Goal: Task Accomplishment & Management: Use online tool/utility

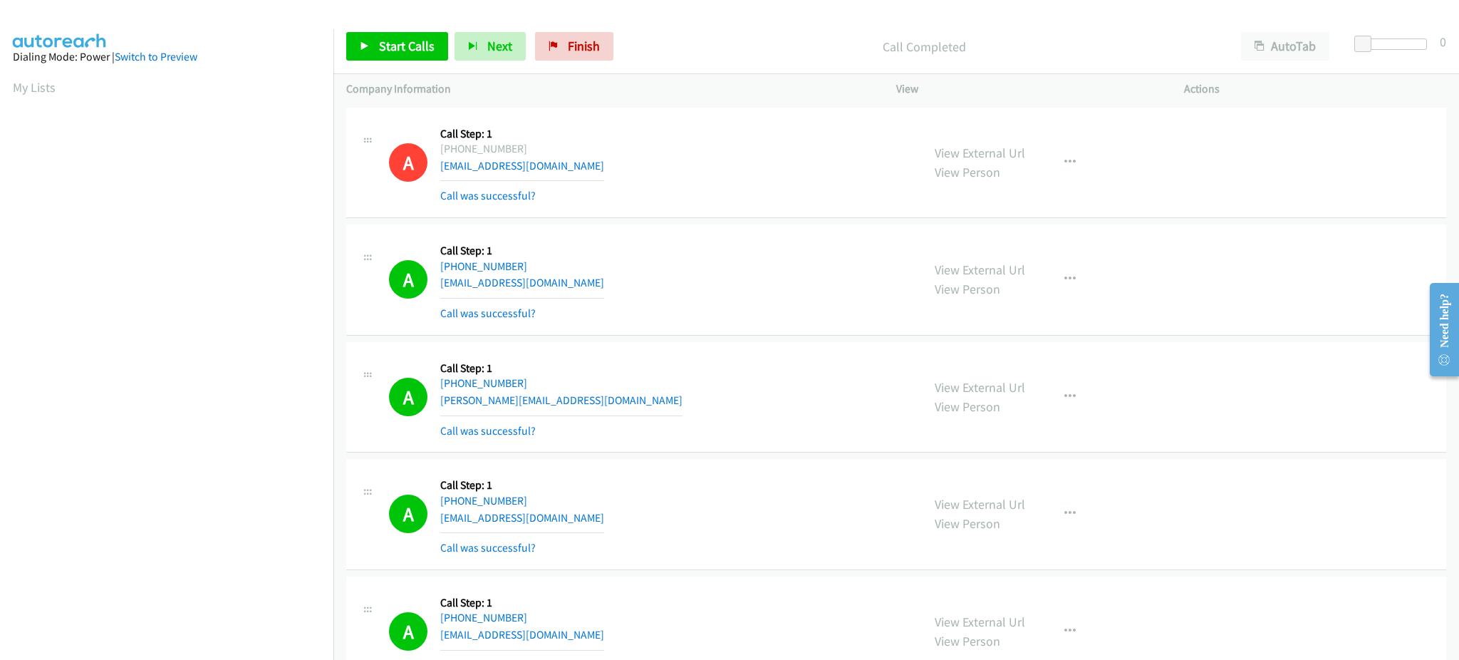
scroll to position [142, 4]
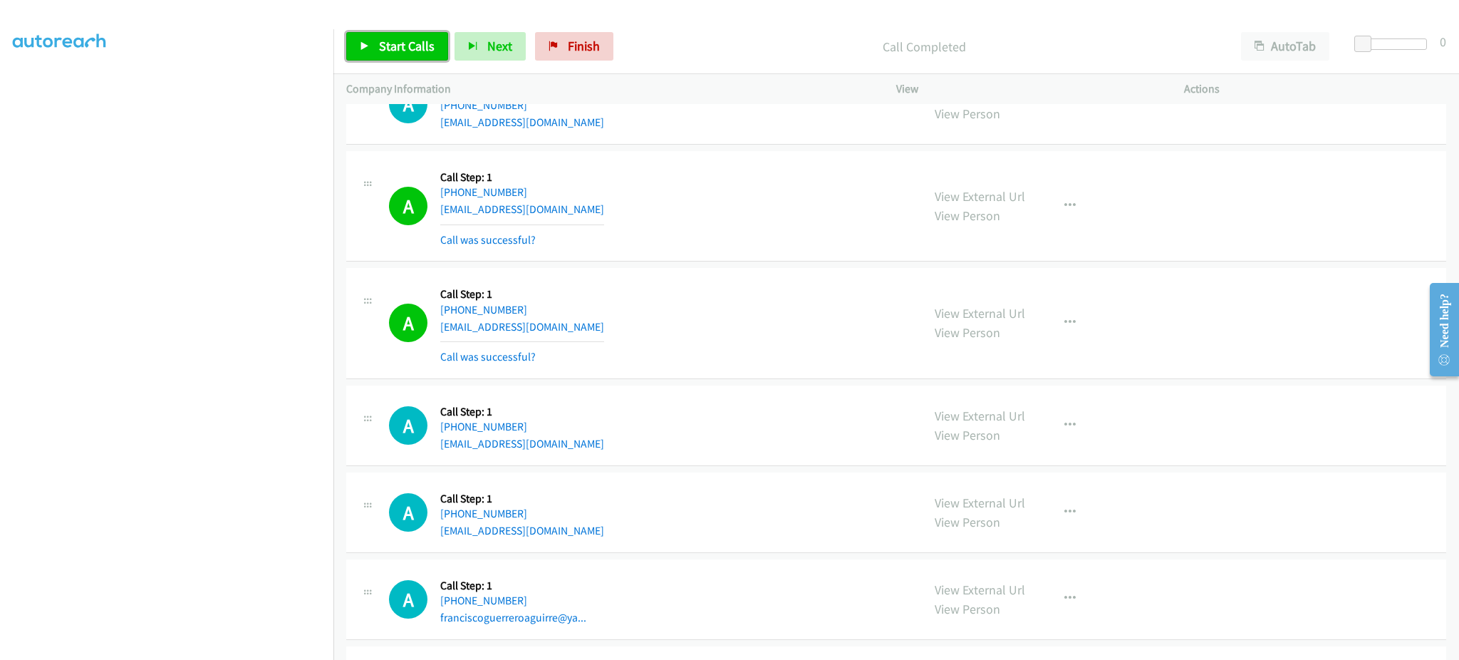
click at [415, 50] on span "Start Calls" at bounding box center [407, 46] width 56 height 16
click at [385, 52] on span "Pause" at bounding box center [395, 46] width 32 height 16
click at [418, 44] on span "Start Calls" at bounding box center [407, 46] width 56 height 16
click at [385, 39] on span "Pause" at bounding box center [395, 46] width 32 height 16
click at [386, 52] on span "Start Calls" at bounding box center [373, 67] width 26 height 31
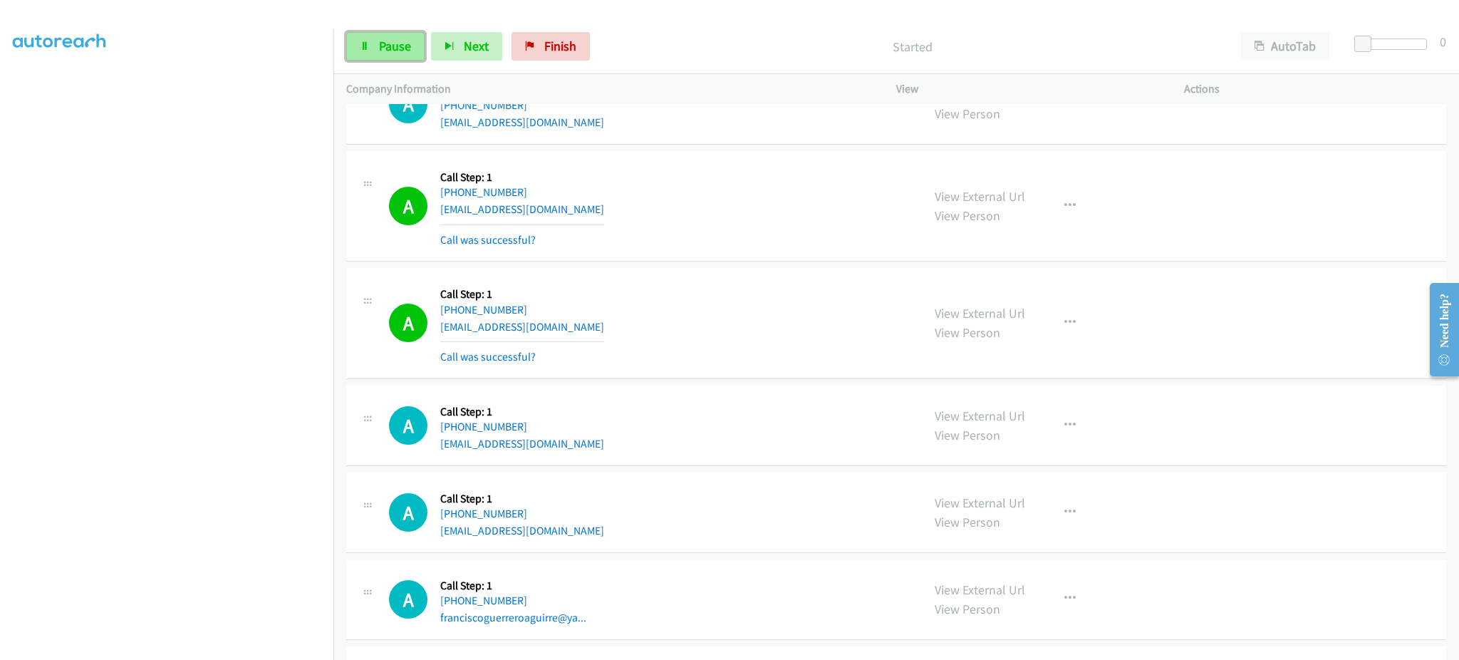
click at [367, 55] on link "Pause" at bounding box center [385, 46] width 78 height 28
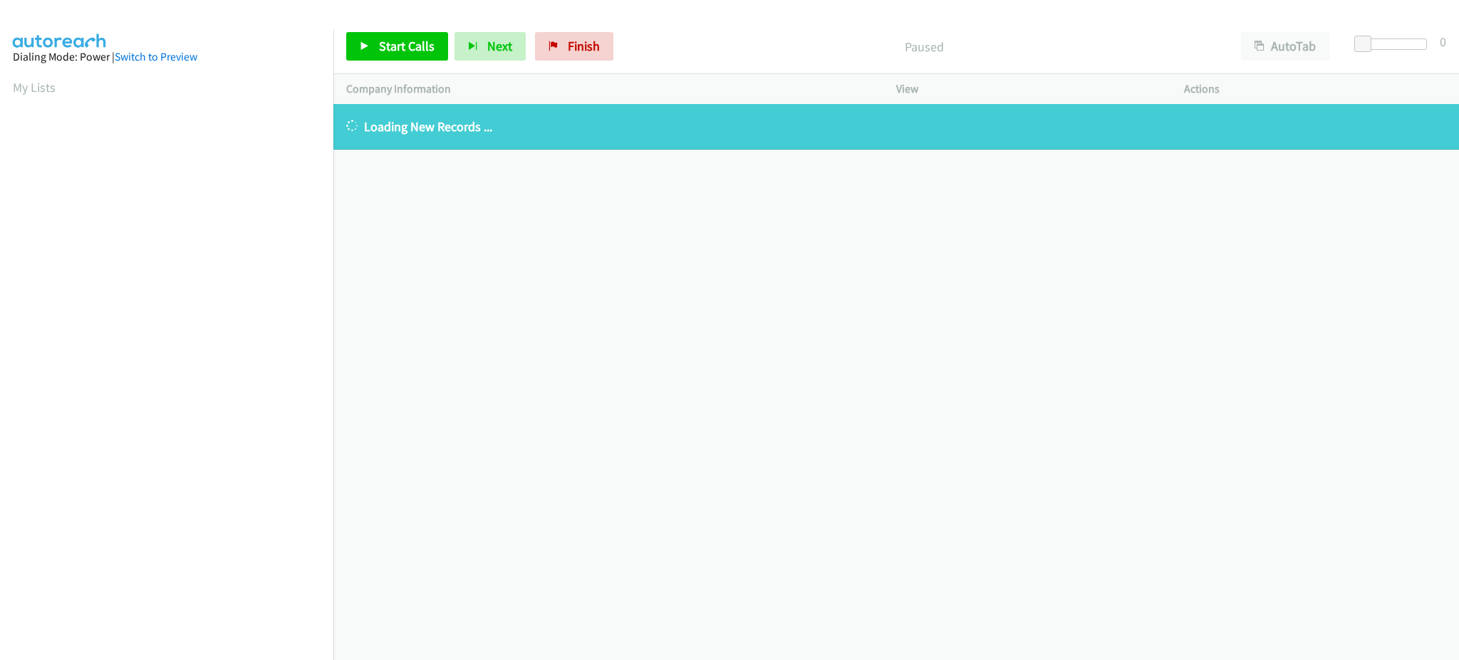
click at [32, 86] on link "My Lists" at bounding box center [34, 87] width 43 height 16
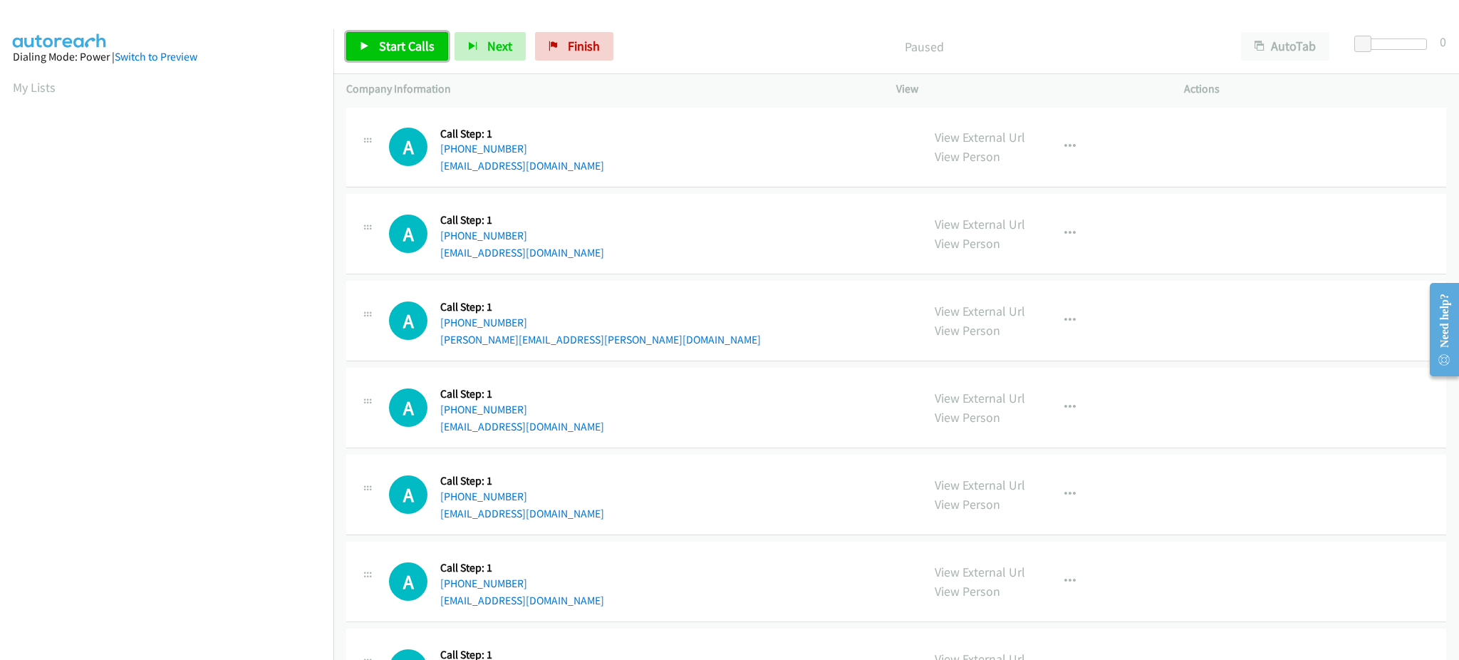
click at [423, 43] on span "Start Calls" at bounding box center [407, 46] width 56 height 16
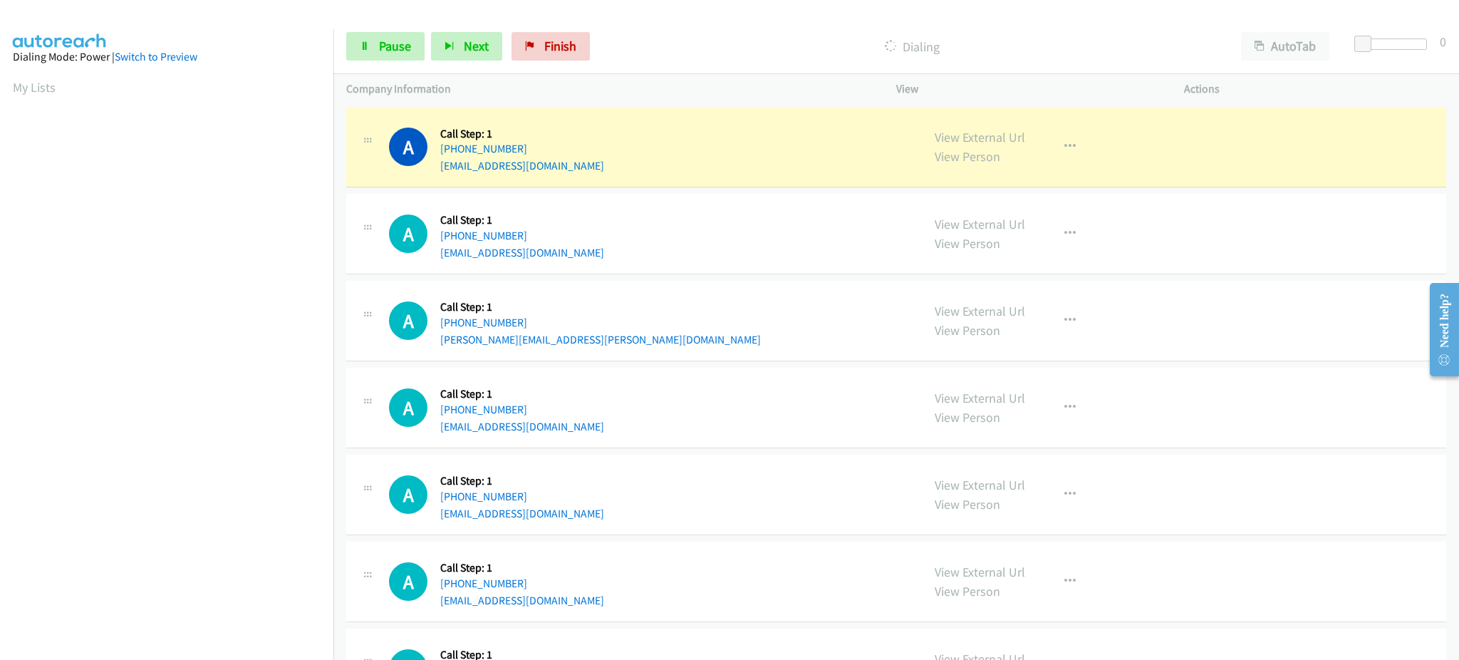
scroll to position [142, 0]
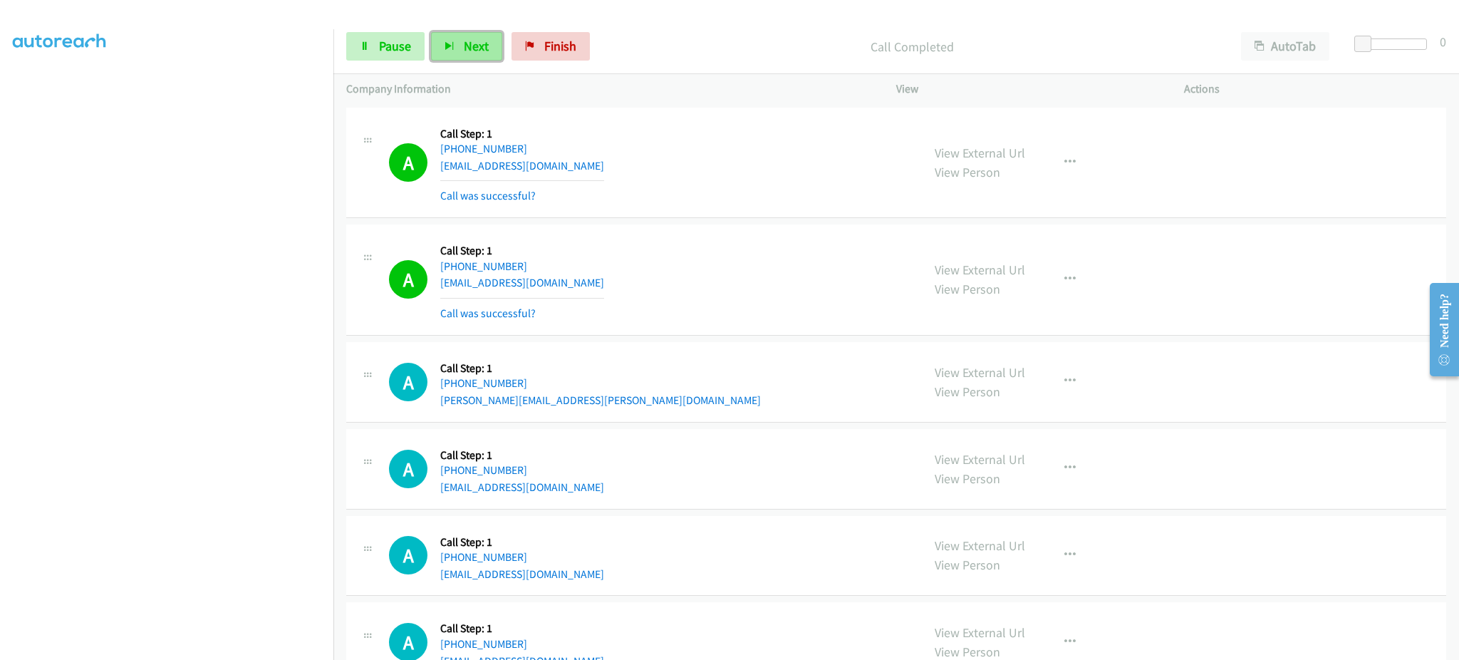
click at [454, 51] on button "Next" at bounding box center [466, 46] width 71 height 28
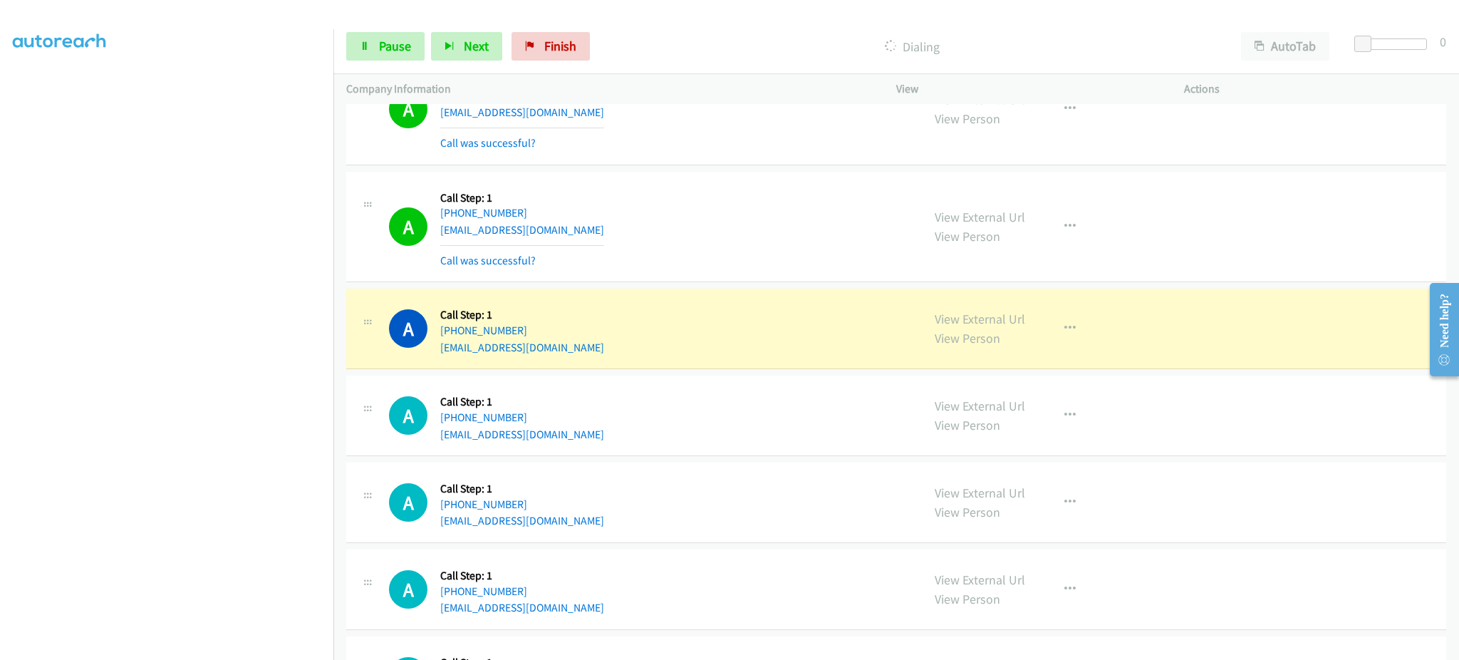
scroll to position [570, 0]
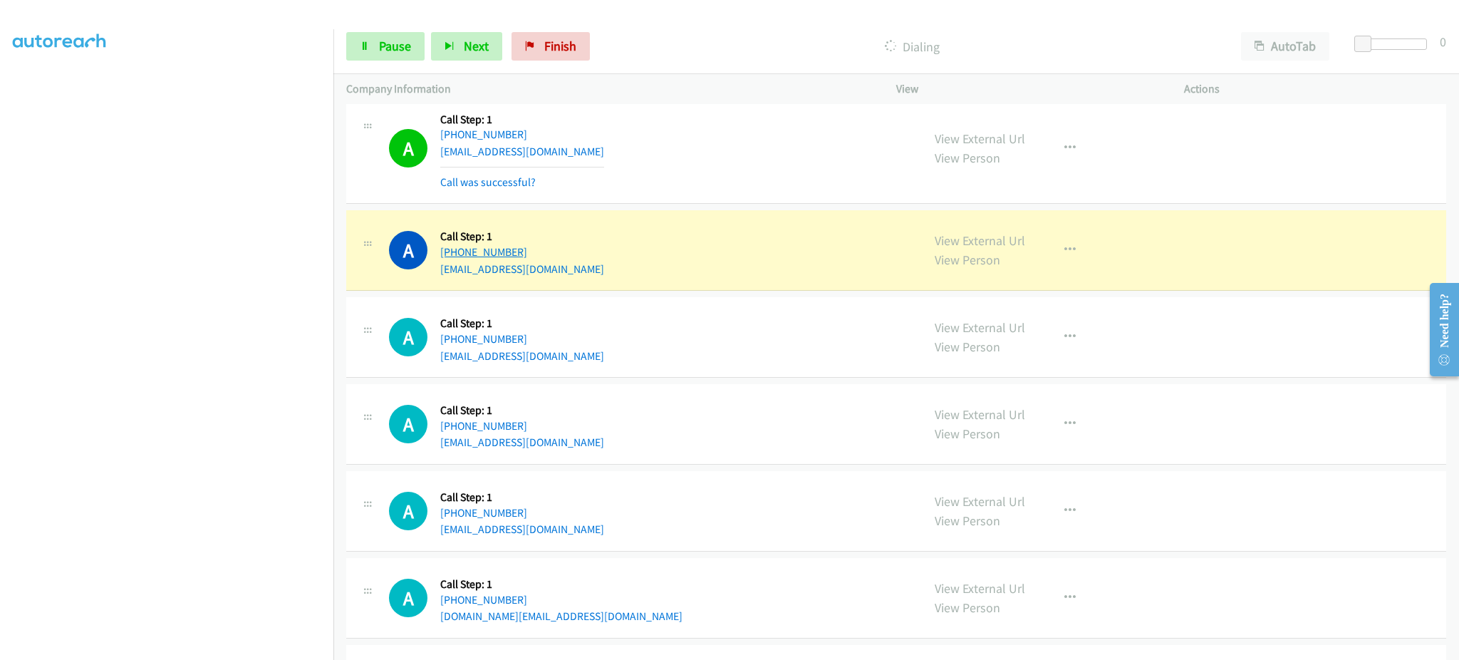
drag, startPoint x: 568, startPoint y: 250, endPoint x: 446, endPoint y: 252, distance: 121.8
click at [446, 252] on div "A Callback Scheduled Call Step: 1 America/New_York +1 703-408-8829 lancecampbel…" at bounding box center [649, 250] width 520 height 54
drag, startPoint x: 534, startPoint y: 247, endPoint x: 553, endPoint y: 246, distance: 19.3
click at [552, 239] on h5 "Call Step: 1" at bounding box center [522, 236] width 164 height 14
drag, startPoint x: 556, startPoint y: 251, endPoint x: 459, endPoint y: 256, distance: 97.7
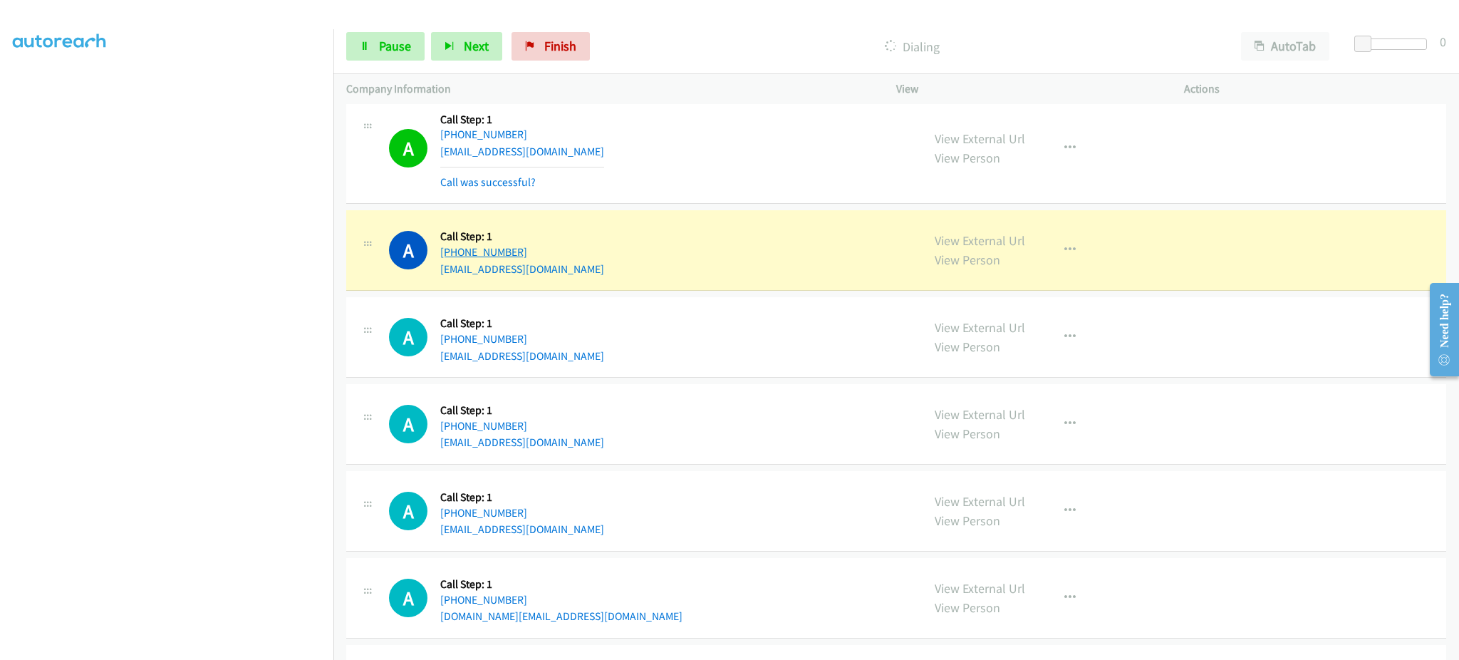
click at [459, 256] on div "+1 703-408-8829" at bounding box center [522, 252] width 164 height 17
click at [1063, 259] on button "button" at bounding box center [1070, 250] width 38 height 28
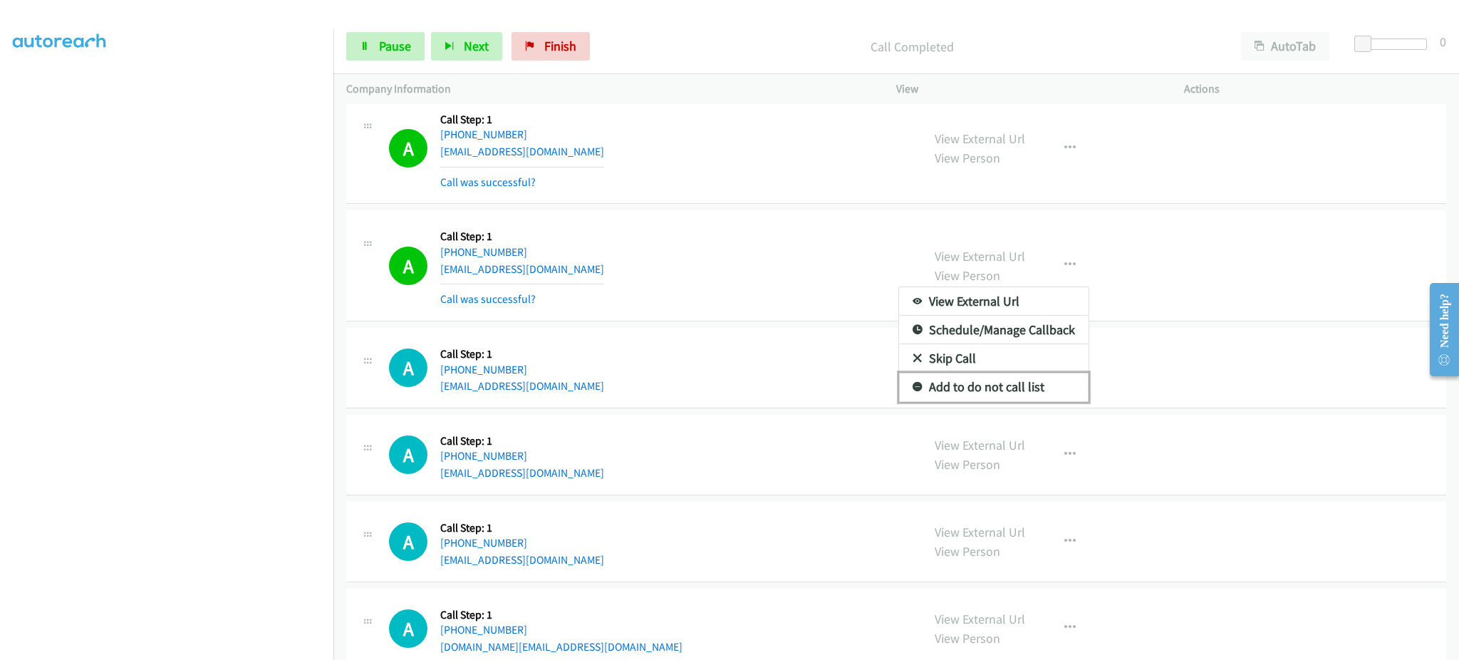
click at [1043, 384] on link "Add to do not call list" at bounding box center [993, 387] width 189 height 28
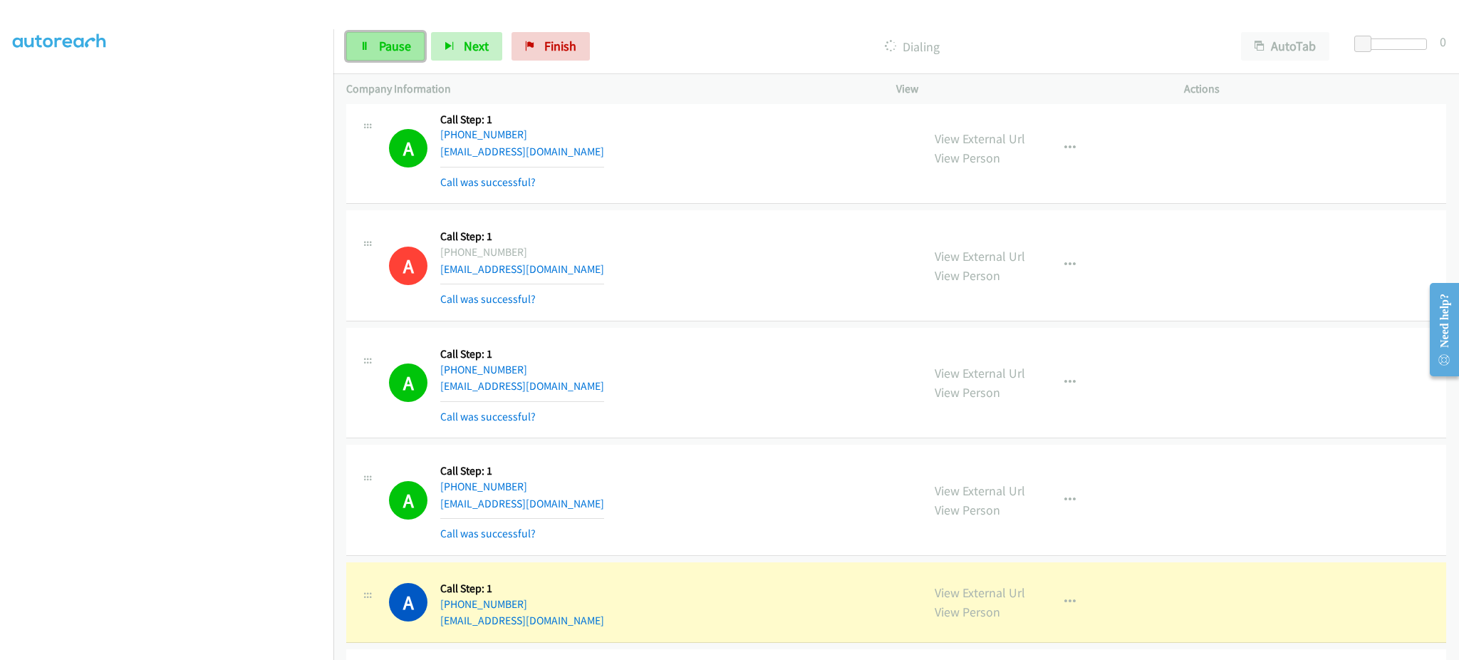
click at [388, 38] on span "Pause" at bounding box center [395, 46] width 32 height 16
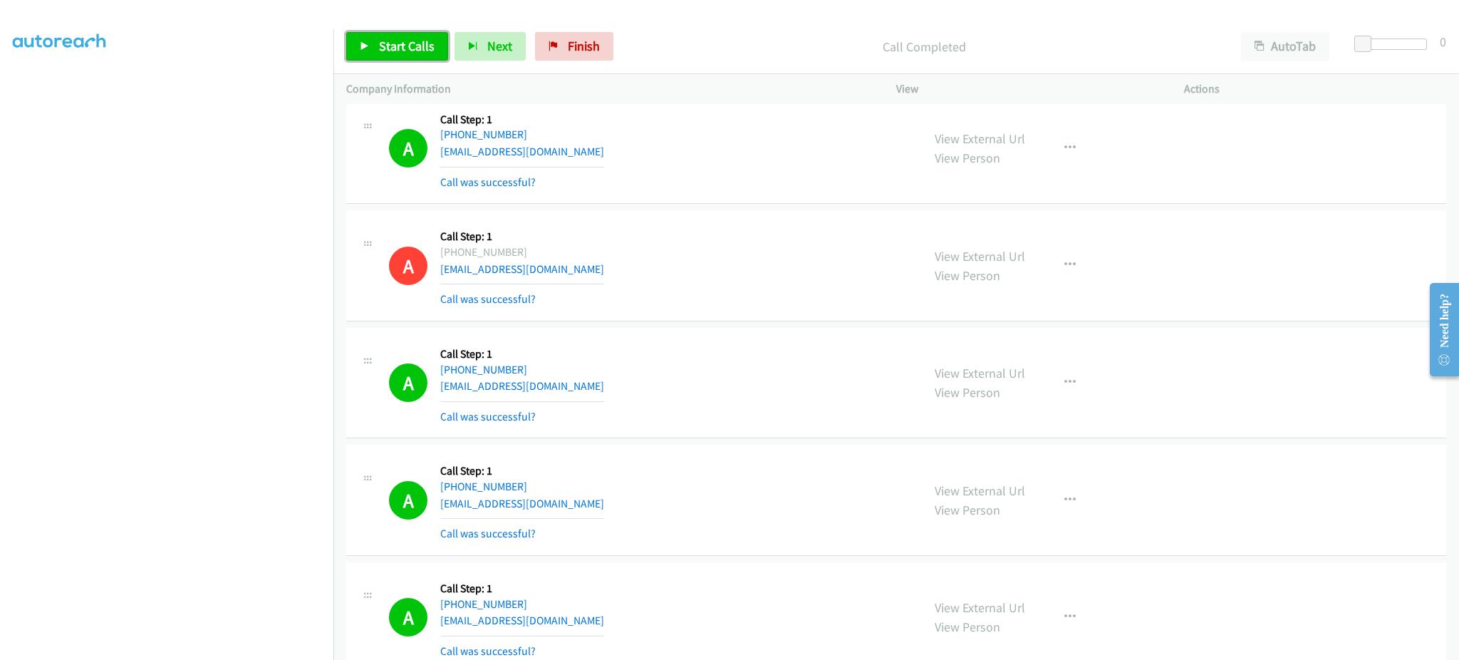
click at [382, 35] on link "Start Calls" at bounding box center [397, 46] width 102 height 28
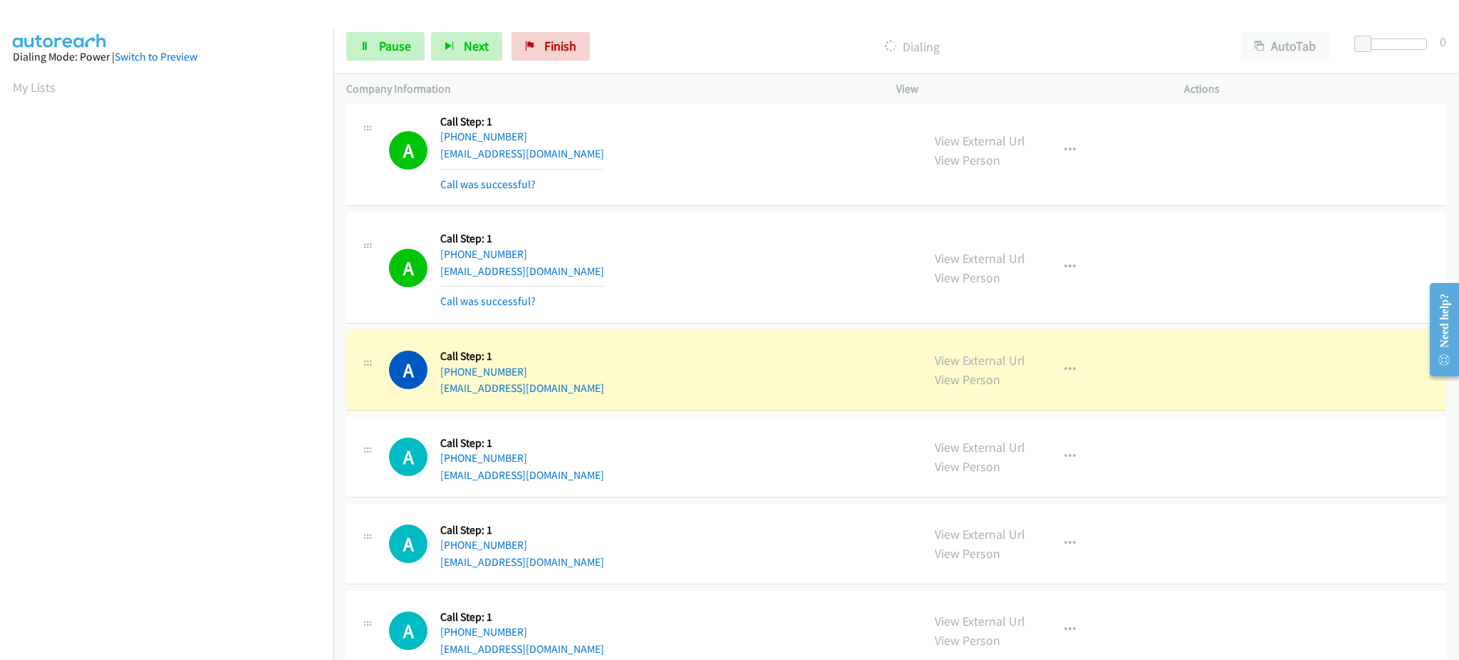
scroll to position [142, 4]
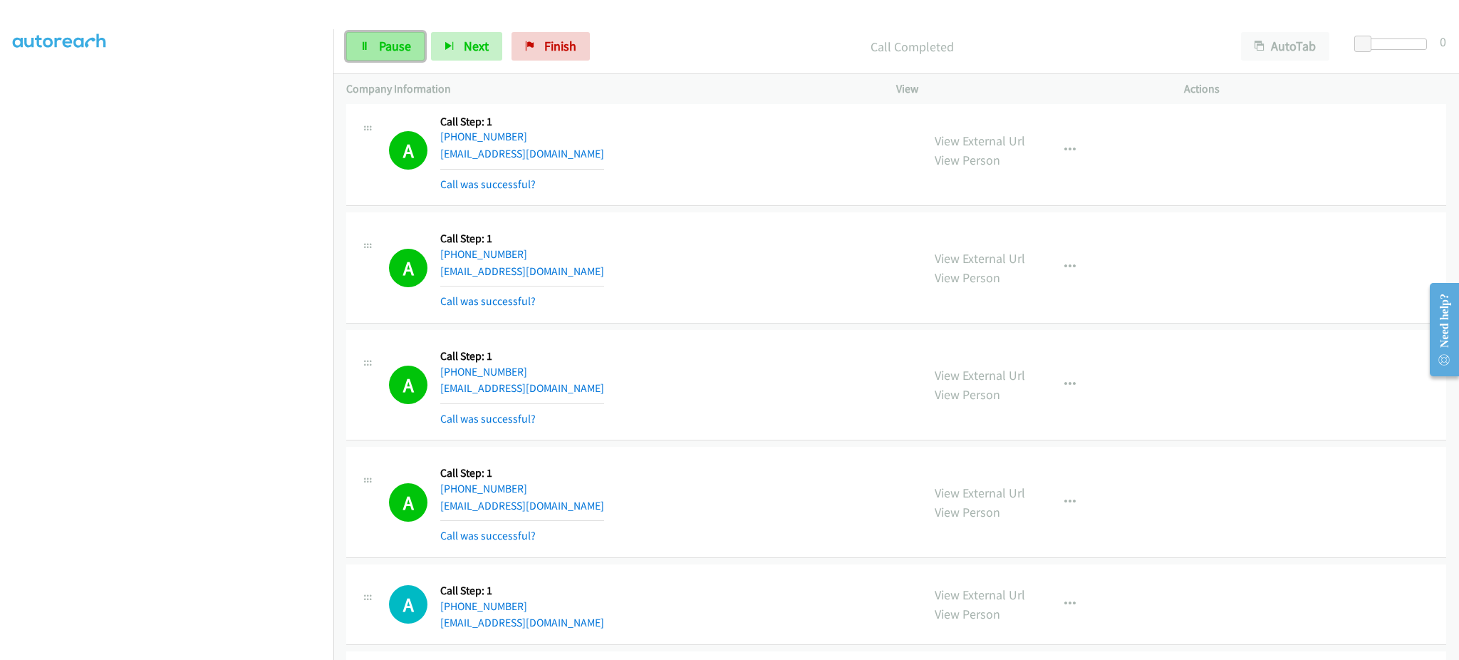
click at [392, 46] on span "Pause" at bounding box center [395, 46] width 32 height 16
click at [390, 37] on link "Start Calls" at bounding box center [397, 46] width 102 height 28
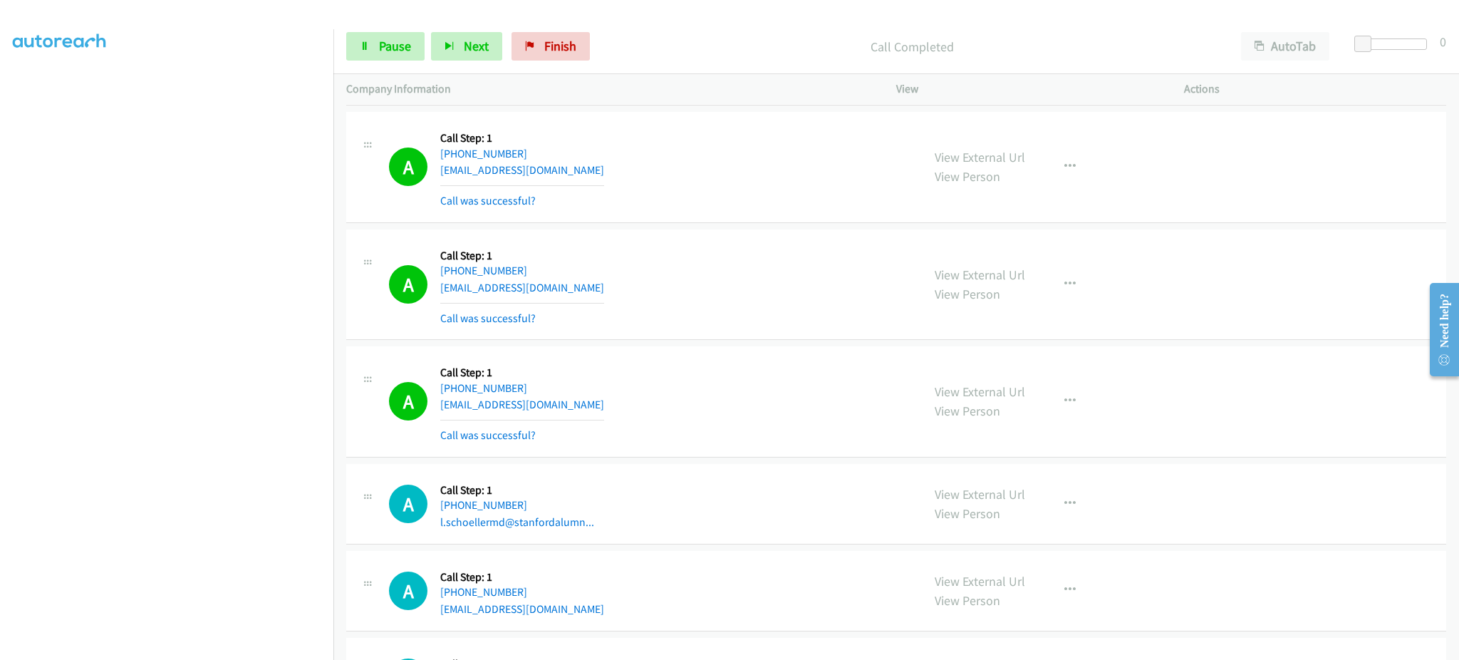
scroll to position [2564, 0]
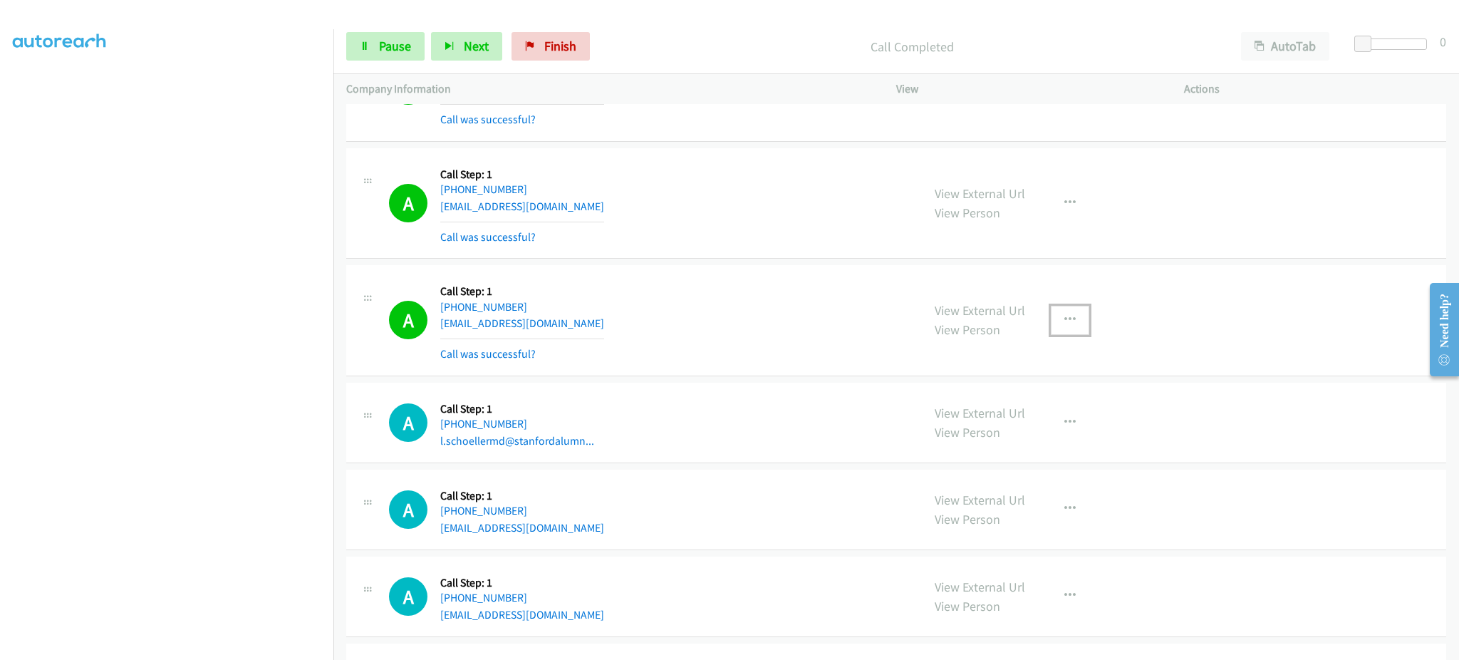
click at [1051, 327] on button "button" at bounding box center [1070, 320] width 38 height 28
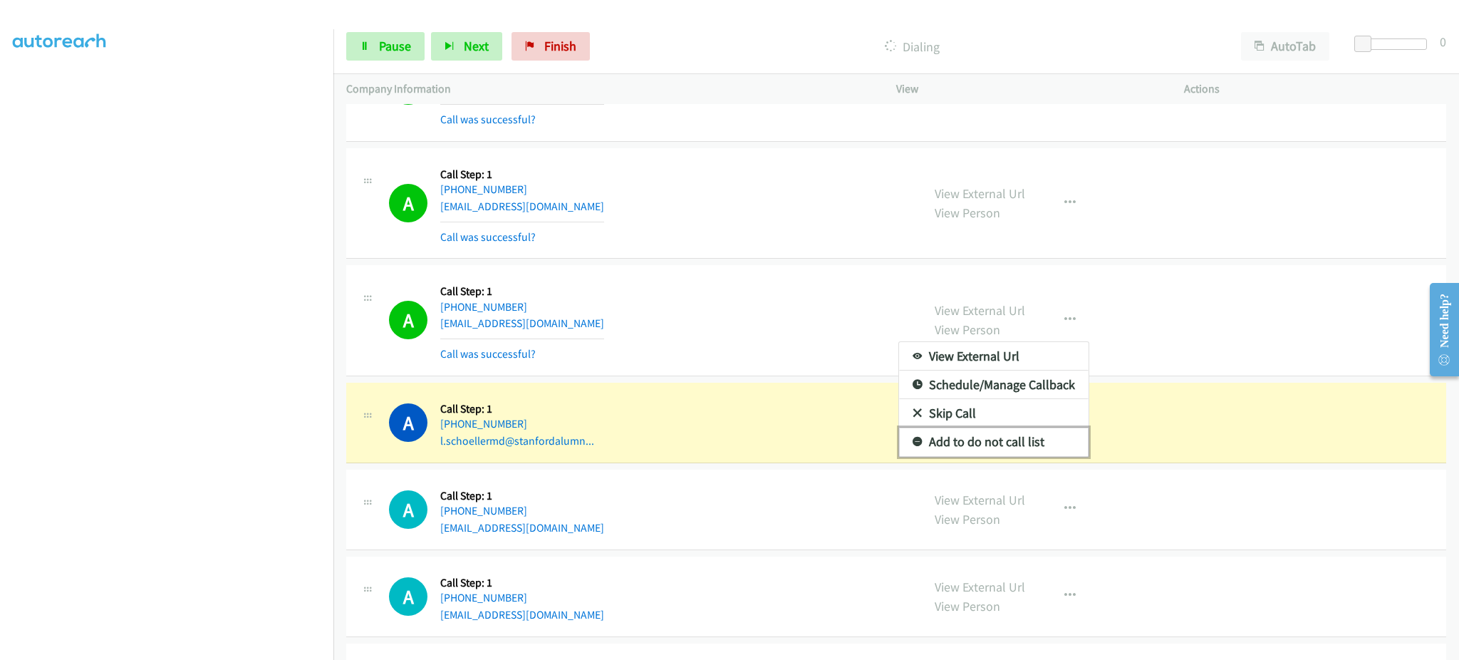
click at [1035, 440] on link "Add to do not call list" at bounding box center [993, 441] width 189 height 28
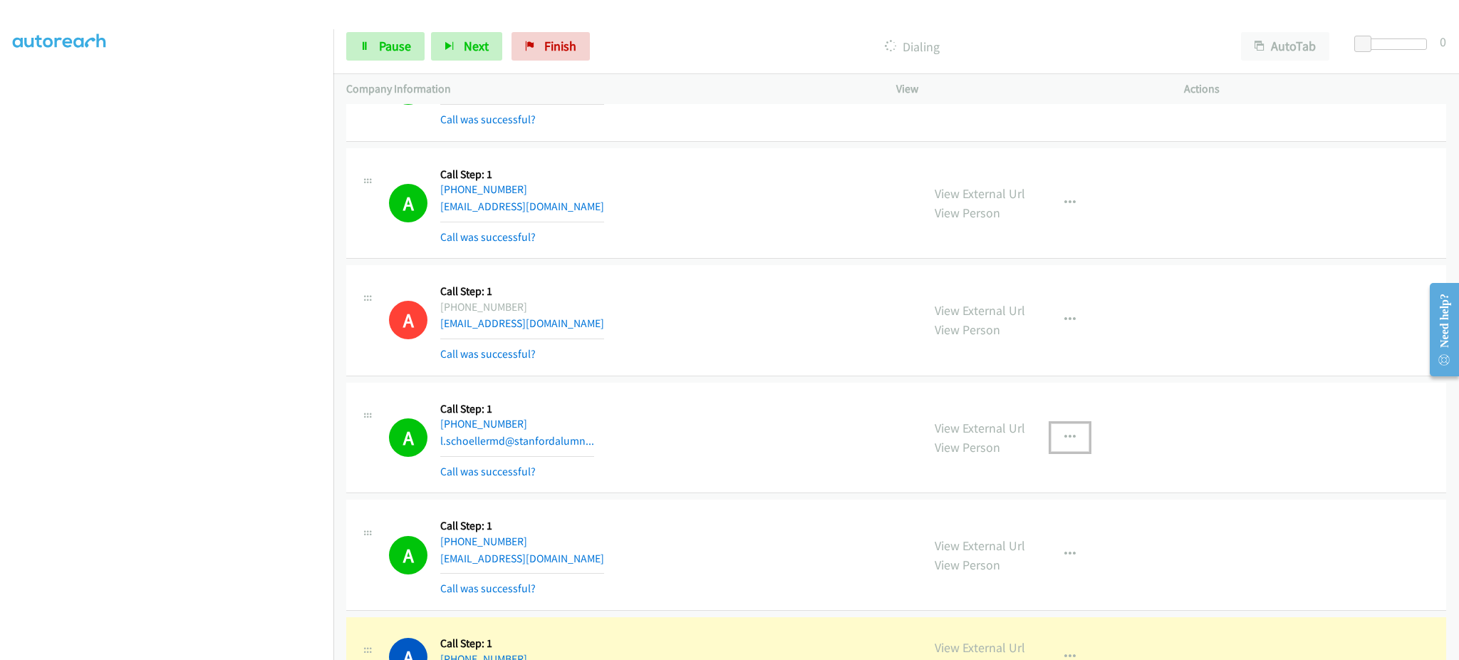
click at [1064, 440] on icon "button" at bounding box center [1069, 437] width 11 height 11
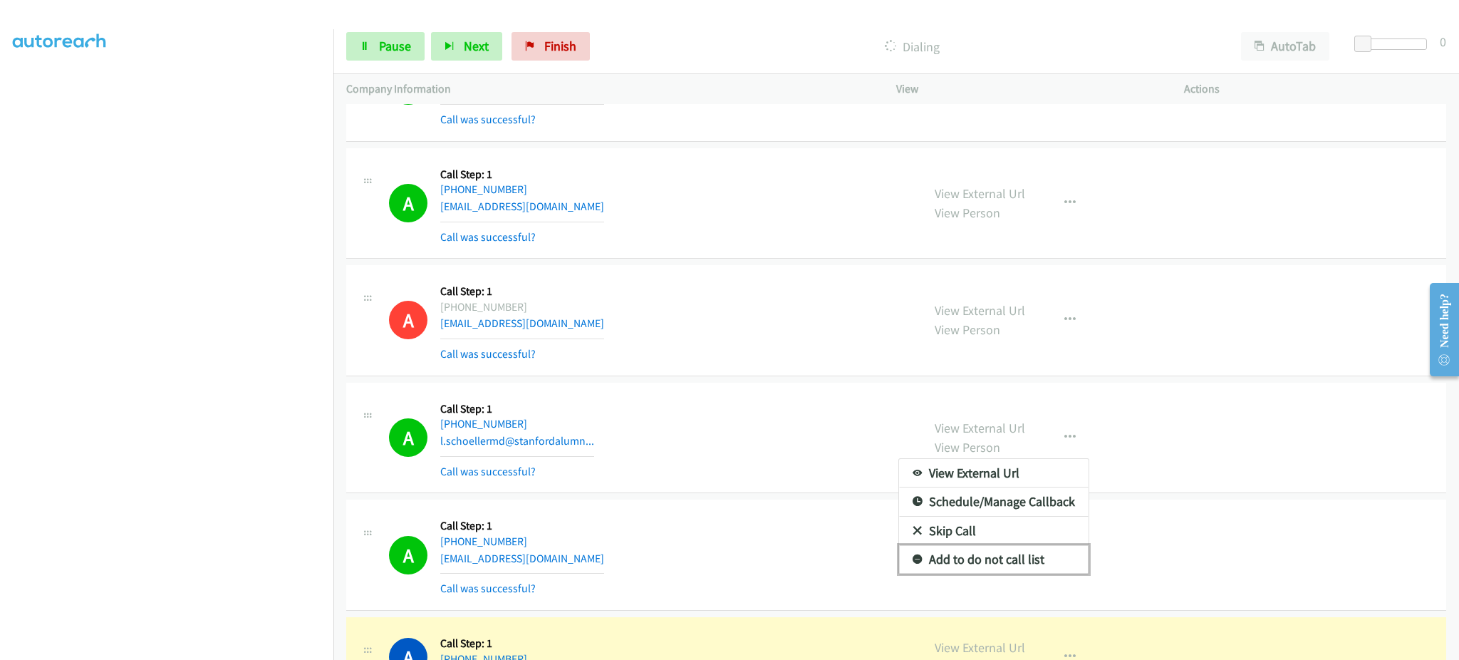
drag, startPoint x: 1029, startPoint y: 563, endPoint x: 962, endPoint y: 630, distance: 94.2
click at [1029, 563] on link "Add to do not call list" at bounding box center [993, 559] width 189 height 28
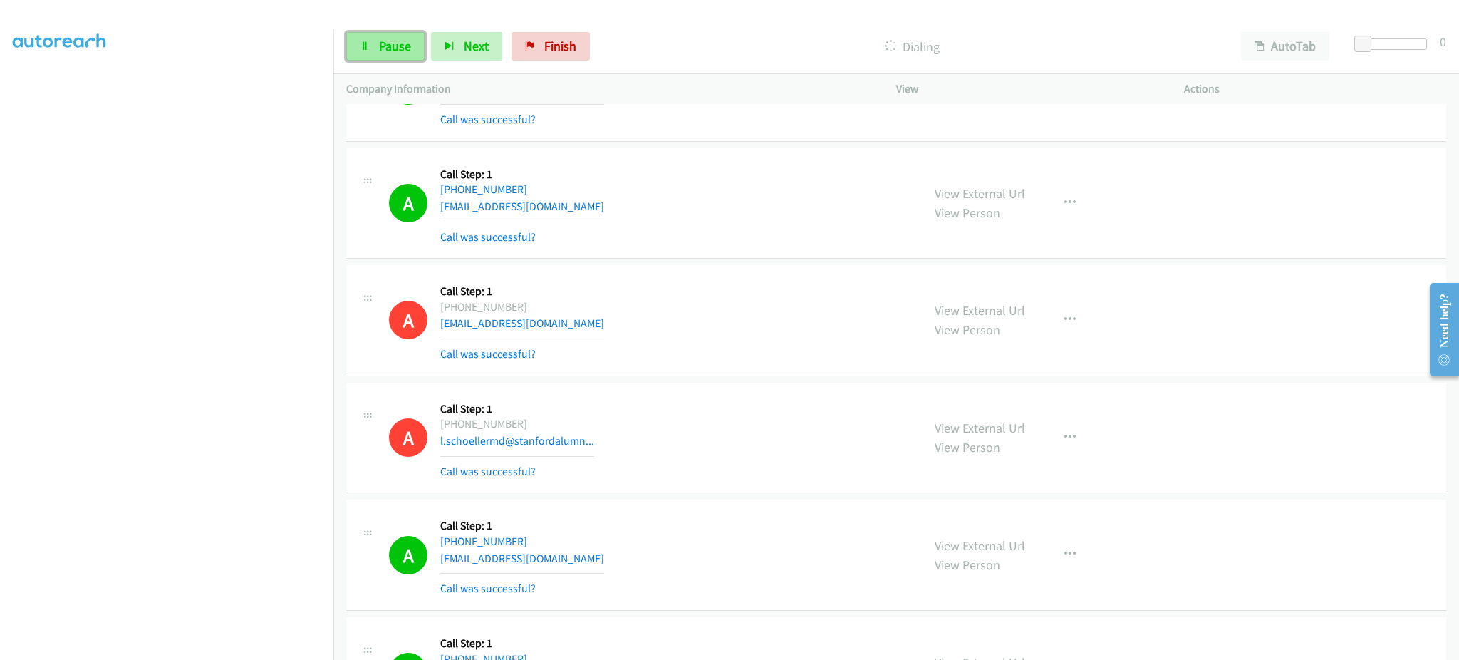
click at [372, 49] on link "Pause" at bounding box center [385, 46] width 78 height 28
click at [420, 41] on span "Start Calls" at bounding box center [407, 46] width 56 height 16
click at [388, 38] on span "Pause" at bounding box center [395, 46] width 32 height 16
click at [373, 32] on link "Start Calls" at bounding box center [397, 46] width 102 height 28
click at [377, 38] on link "Start Calls" at bounding box center [397, 46] width 102 height 28
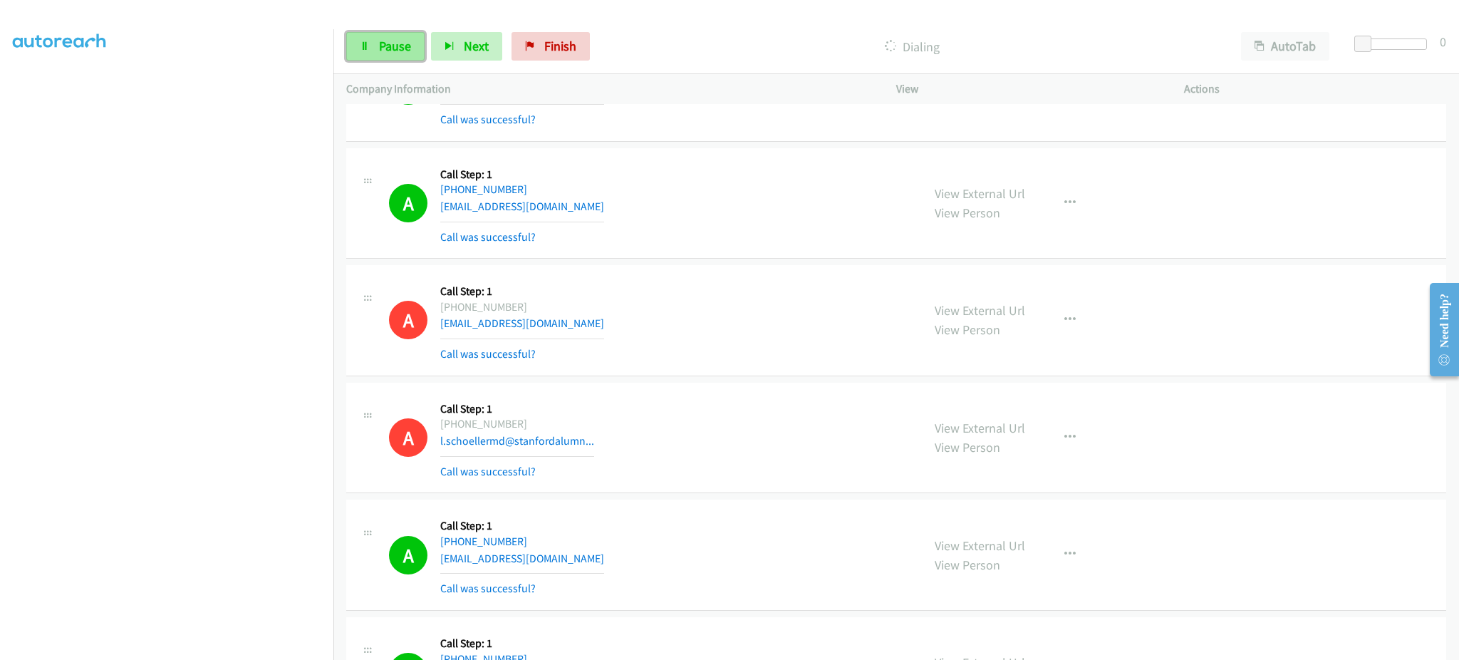
click at [403, 51] on span "Pause" at bounding box center [395, 46] width 32 height 16
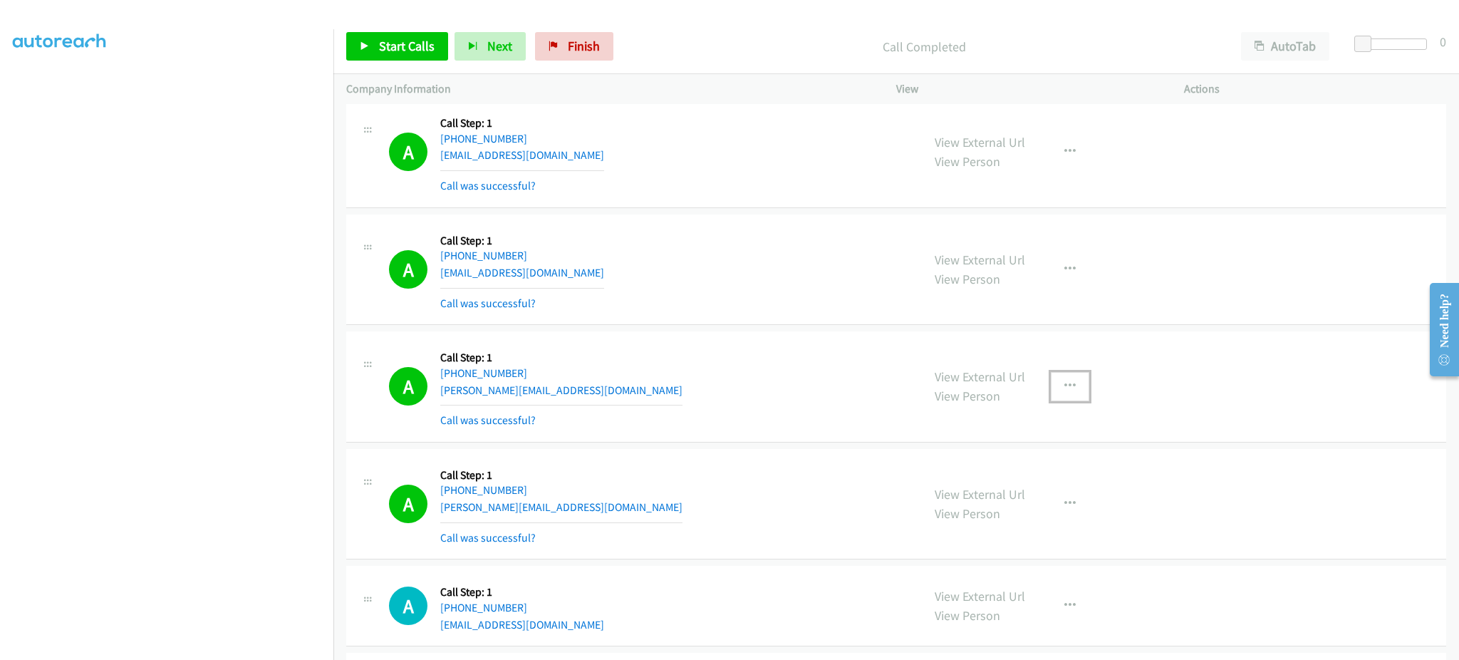
click at [1051, 391] on button "button" at bounding box center [1070, 386] width 38 height 28
click at [1012, 521] on link "Add to do not call list" at bounding box center [993, 508] width 189 height 28
click at [401, 31] on div "Start Calls Pause Next Finish Call Completed AutoTab AutoTab 0" at bounding box center [895, 46] width 1125 height 55
click at [407, 41] on span "Start Calls" at bounding box center [407, 46] width 56 height 16
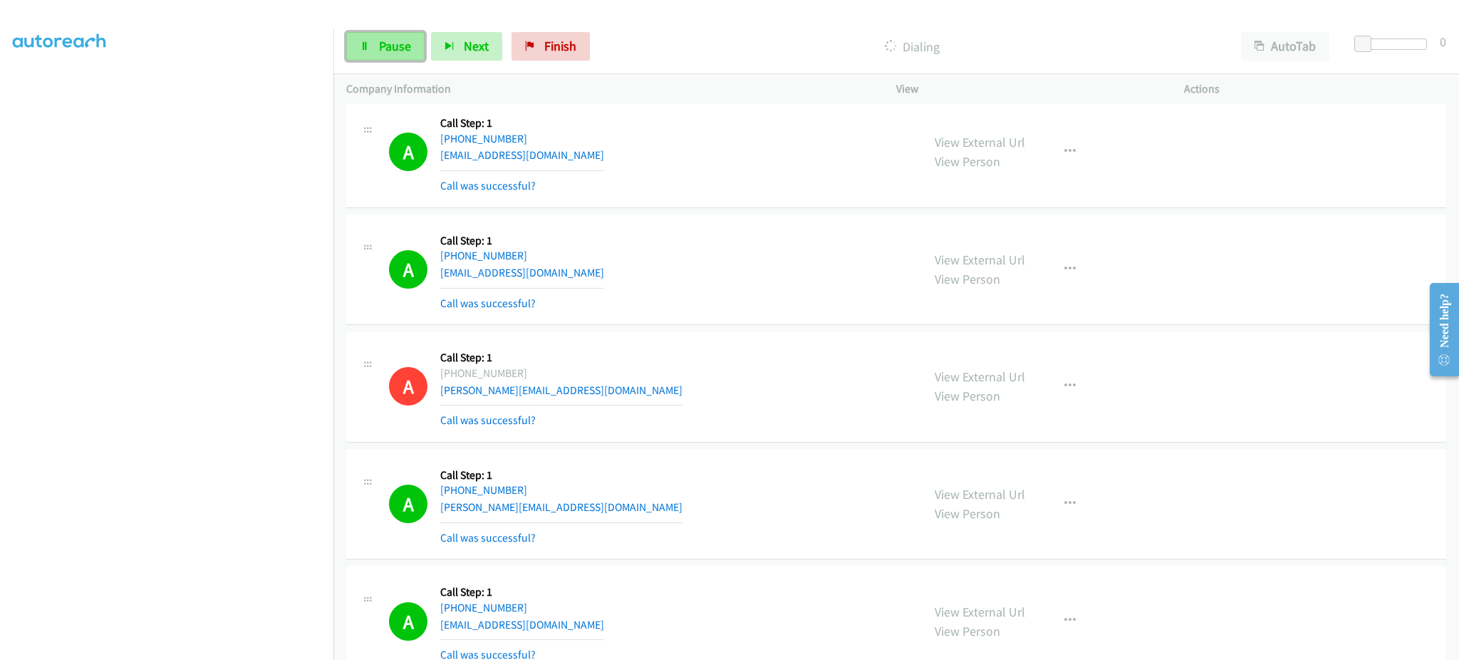
click at [409, 57] on link "Pause" at bounding box center [385, 46] width 78 height 28
click at [380, 60] on link "Start Calls" at bounding box center [397, 46] width 102 height 28
click at [371, 68] on div "Start Calls Pause Next Finish Dialing AutoTab AutoTab 0" at bounding box center [895, 46] width 1125 height 55
click at [383, 49] on span "Pause" at bounding box center [395, 46] width 32 height 16
click at [396, 31] on div "Start Calls Pause Next Finish Call Completed AutoTab AutoTab 0" at bounding box center [895, 46] width 1125 height 55
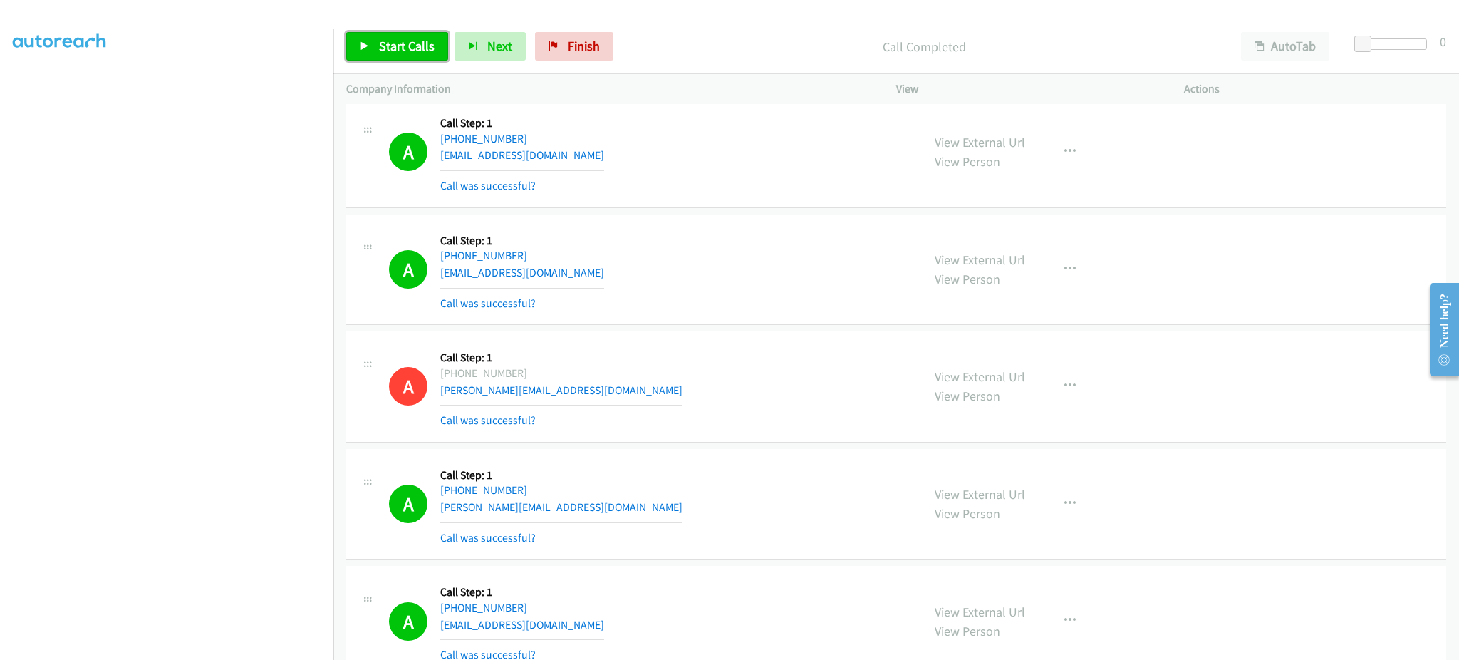
click at [402, 53] on span "Start Calls" at bounding box center [407, 46] width 56 height 16
click at [242, 645] on section at bounding box center [167, 322] width 308 height 682
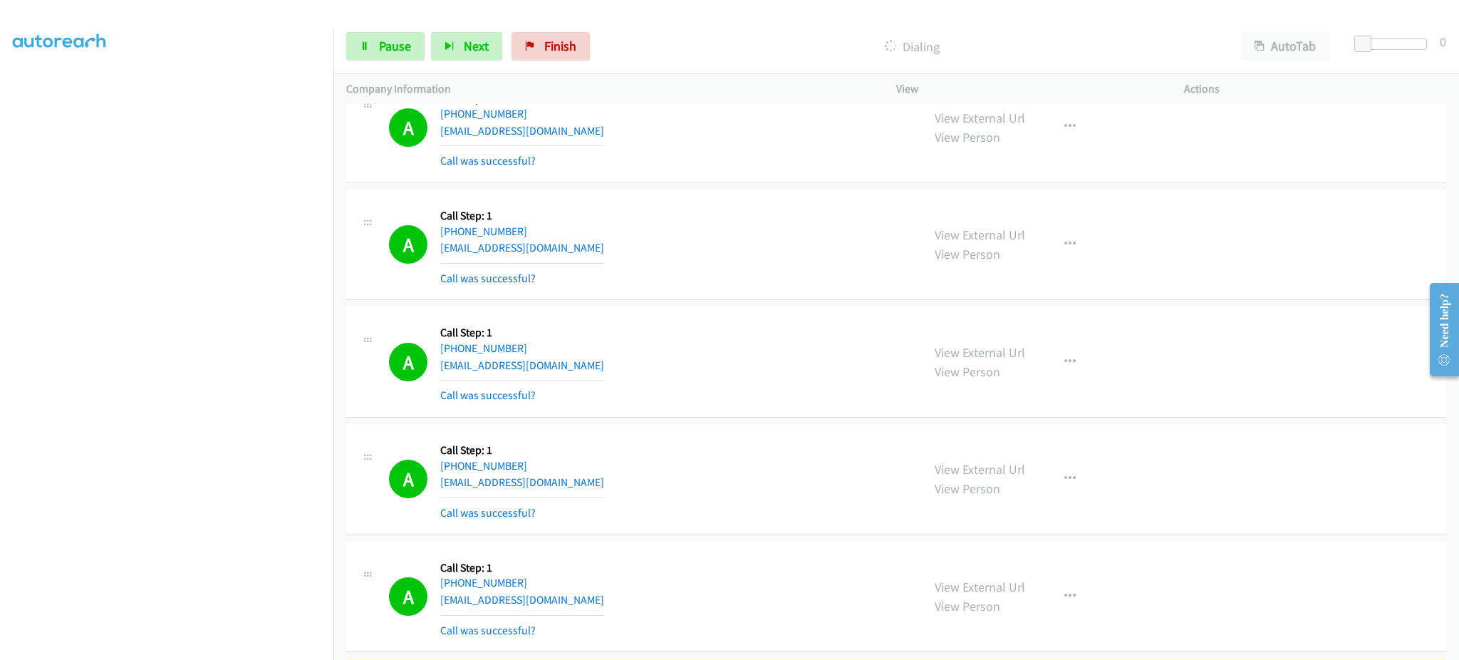
scroll to position [4408, 0]
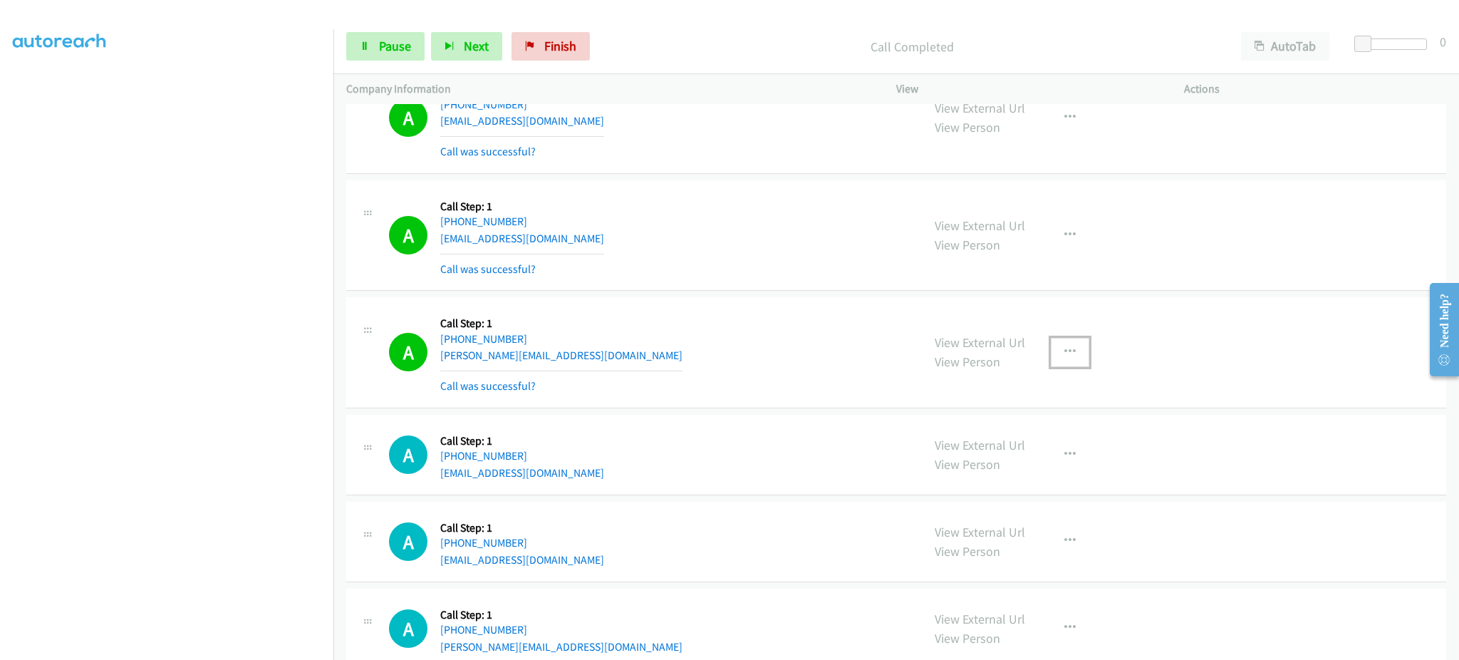
click at [1056, 353] on button "button" at bounding box center [1070, 352] width 38 height 28
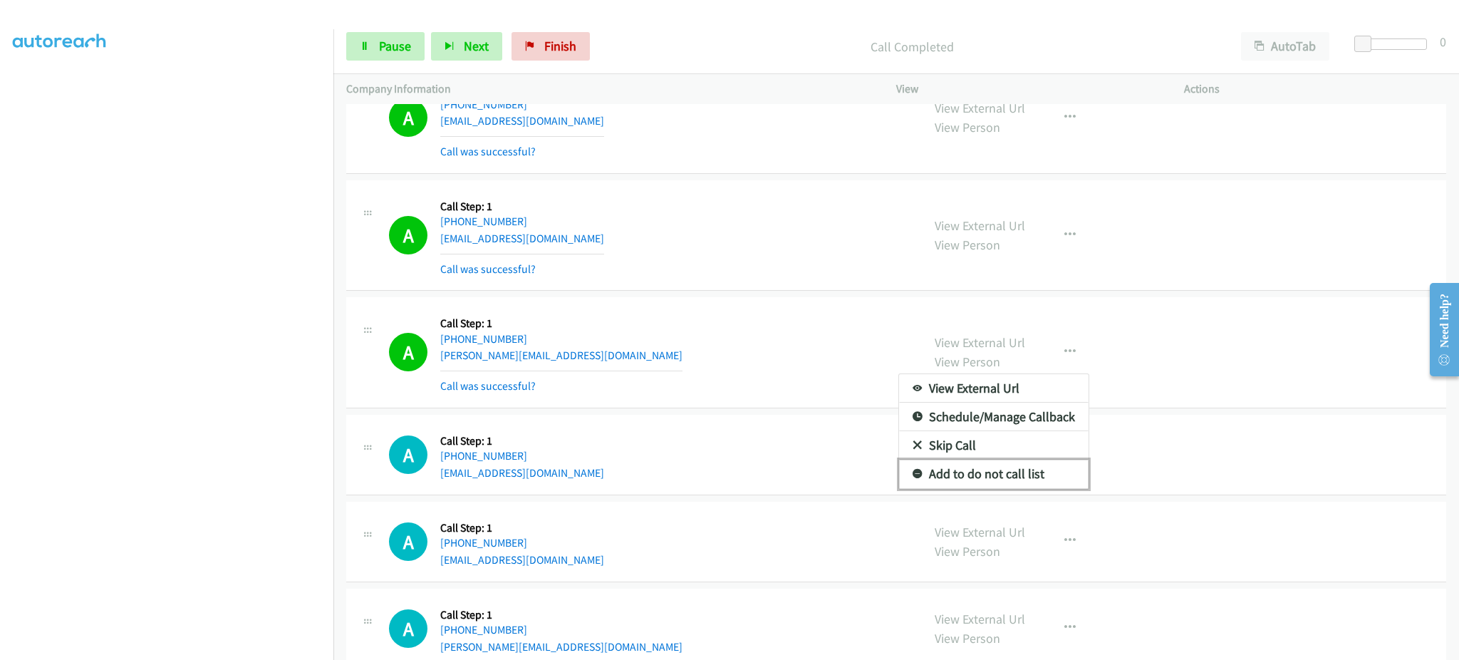
click at [1013, 473] on link "Add to do not call list" at bounding box center [993, 473] width 189 height 28
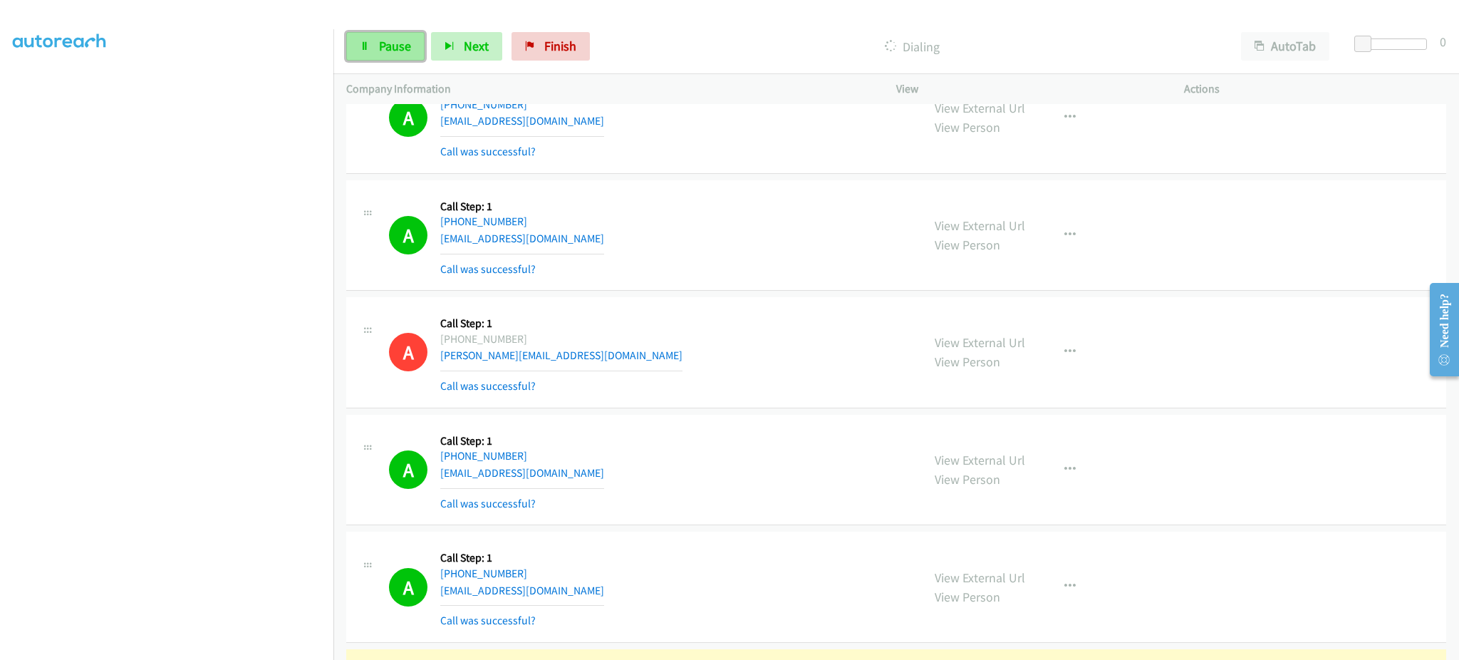
click at [389, 47] on span "Pause" at bounding box center [395, 46] width 32 height 16
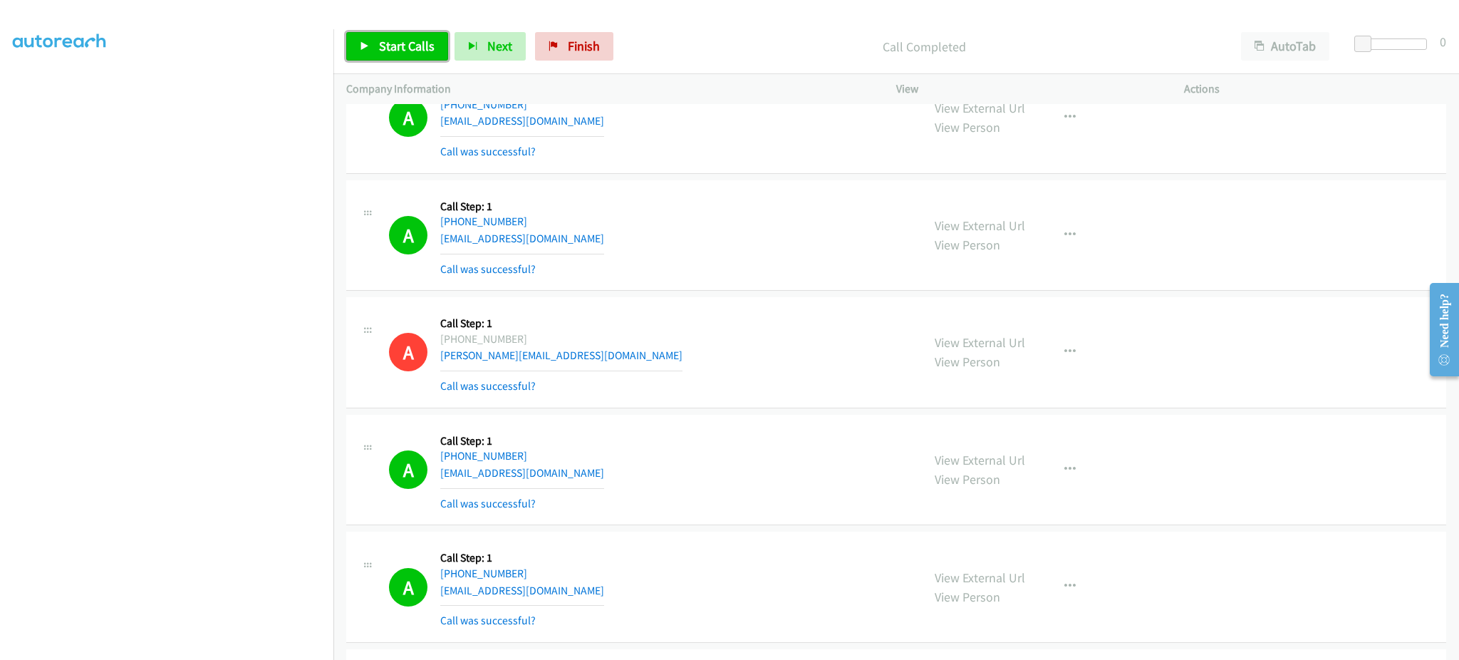
click at [360, 43] on icon at bounding box center [365, 47] width 10 height 10
click at [393, 28] on div "Start Calls Pause Next Finish Dialing AutoTab AutoTab 0" at bounding box center [895, 46] width 1125 height 55
click at [392, 53] on span "Pause" at bounding box center [395, 46] width 32 height 16
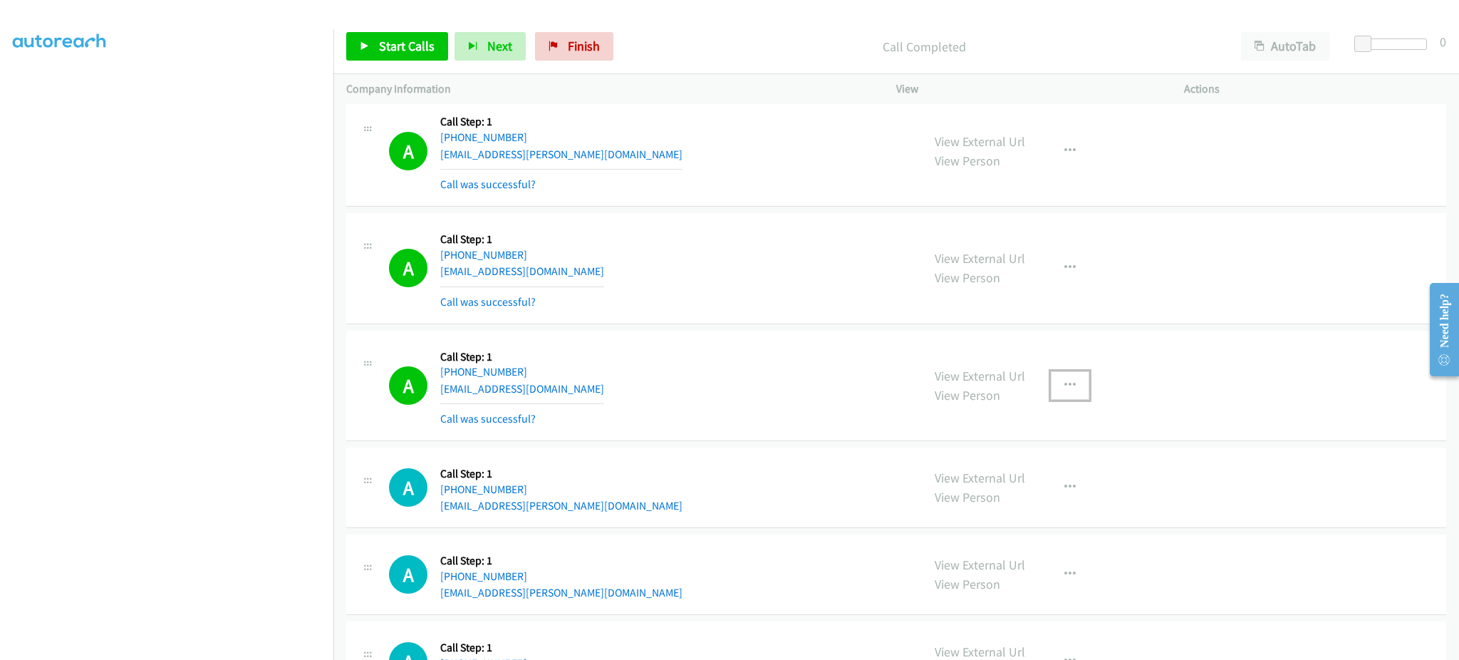
click at [1052, 381] on button "button" at bounding box center [1070, 385] width 38 height 28
click at [1034, 503] on link "Add to do not call list" at bounding box center [993, 507] width 189 height 28
click at [430, 46] on span "Start Calls" at bounding box center [407, 46] width 56 height 16
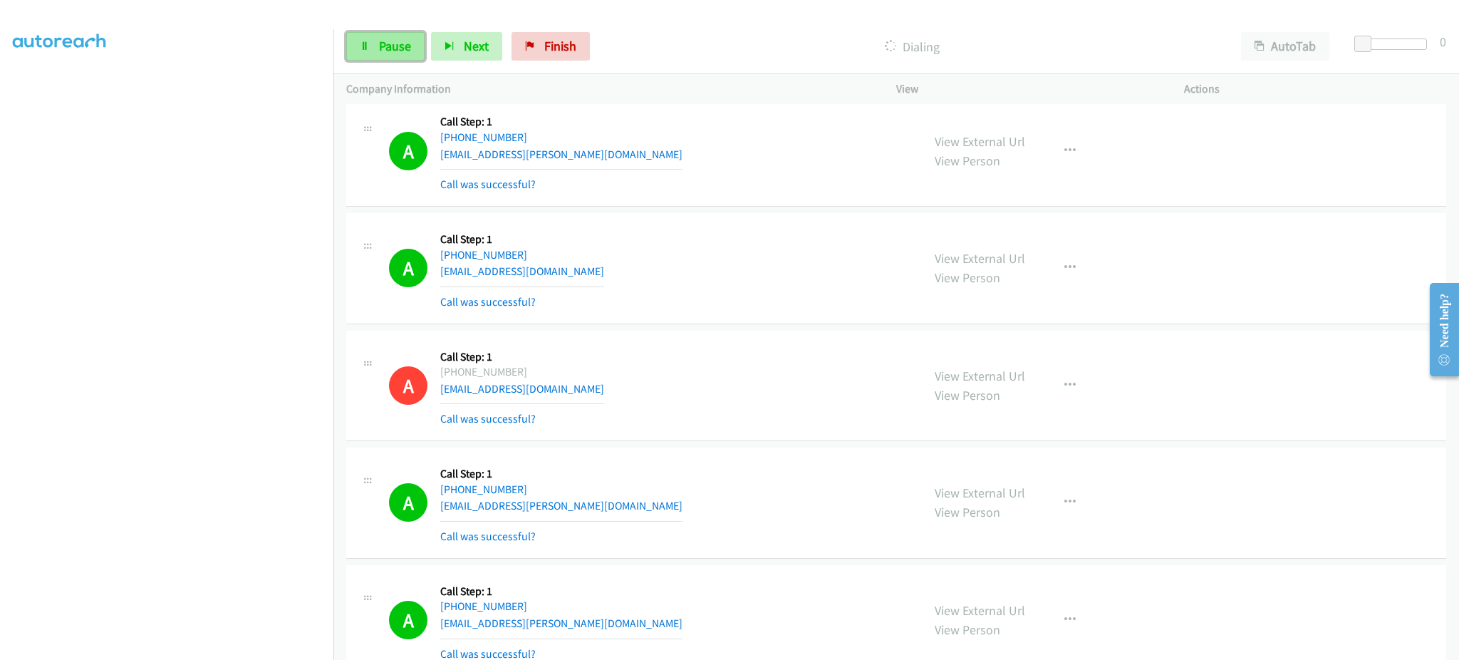
click at [355, 51] on link "Pause" at bounding box center [385, 46] width 78 height 28
click at [361, 36] on link "Start Calls" at bounding box center [397, 46] width 102 height 28
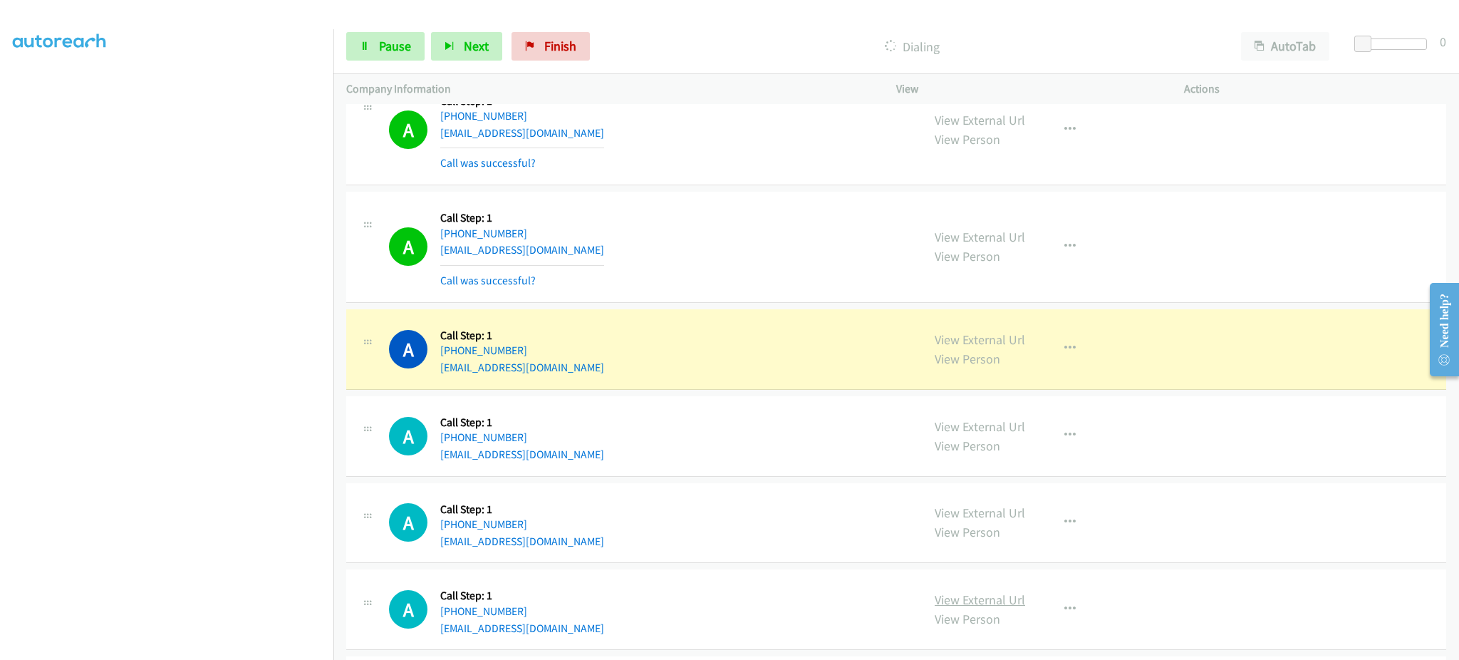
scroll to position [7205, 0]
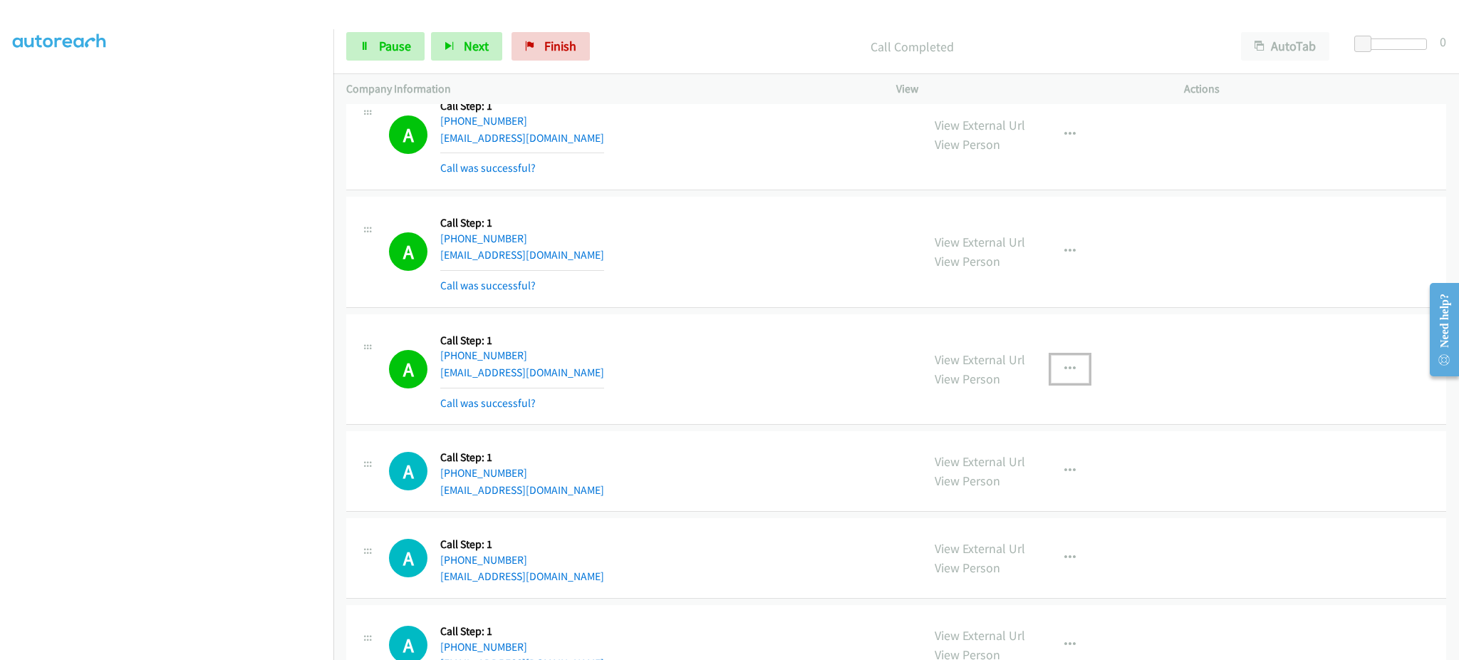
click at [1080, 383] on button "button" at bounding box center [1070, 369] width 38 height 28
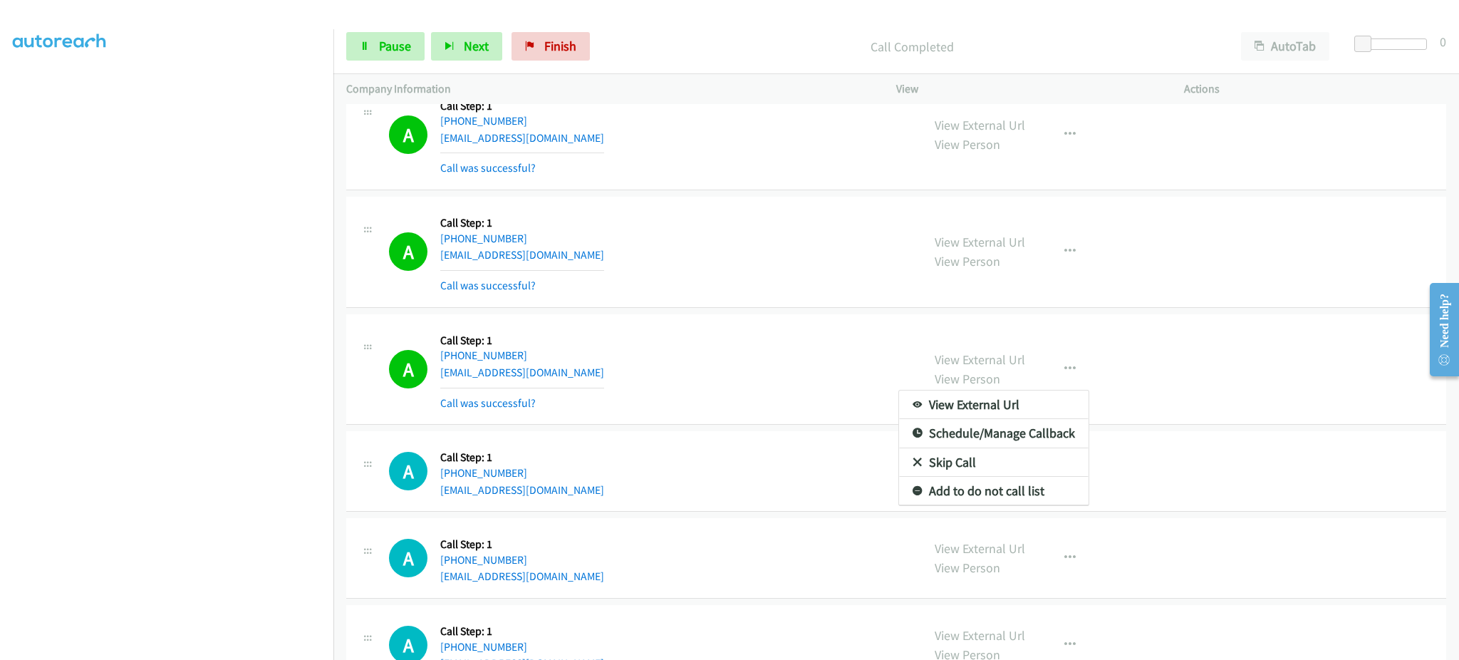
click at [1062, 385] on div at bounding box center [729, 330] width 1459 height 660
click at [1058, 391] on div "View External Url View Person View External Url Email Schedule/Manage Callback …" at bounding box center [1072, 369] width 301 height 85
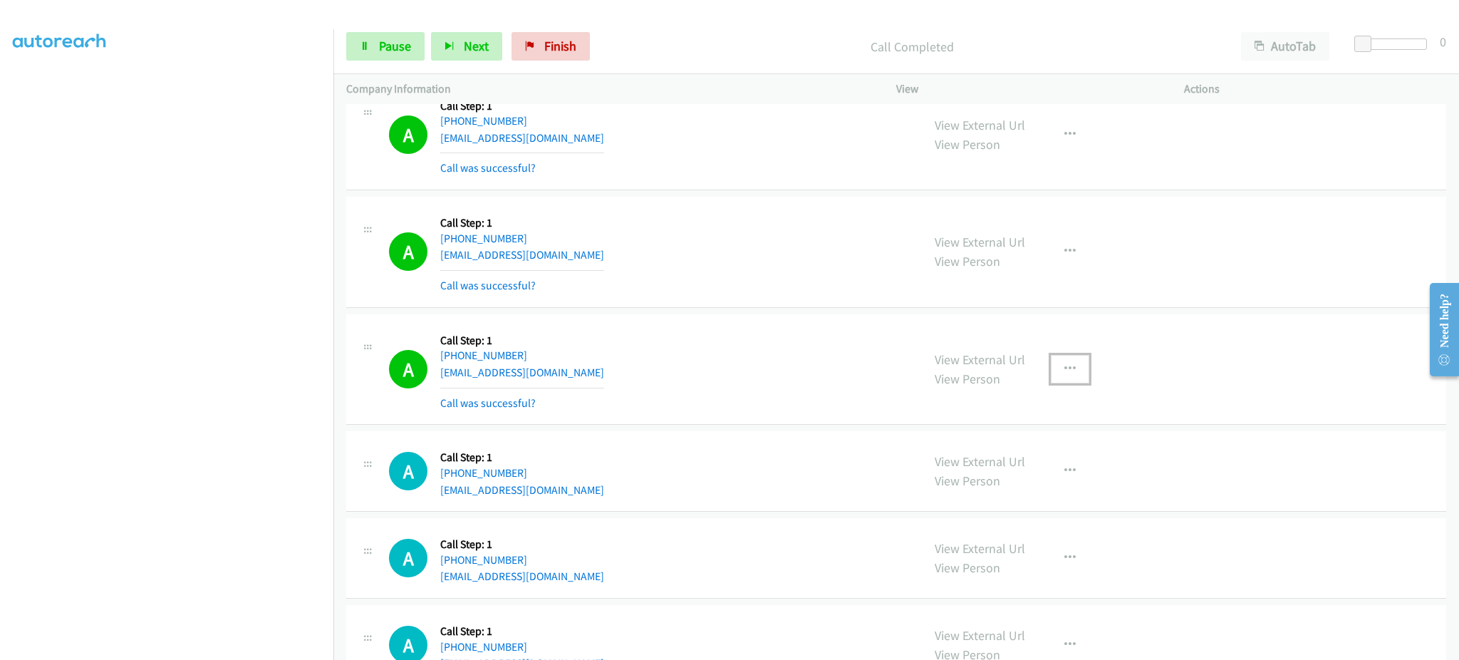
drag, startPoint x: 1049, startPoint y: 373, endPoint x: 1054, endPoint y: 449, distance: 75.7
click at [1051, 373] on button "button" at bounding box center [1070, 369] width 38 height 28
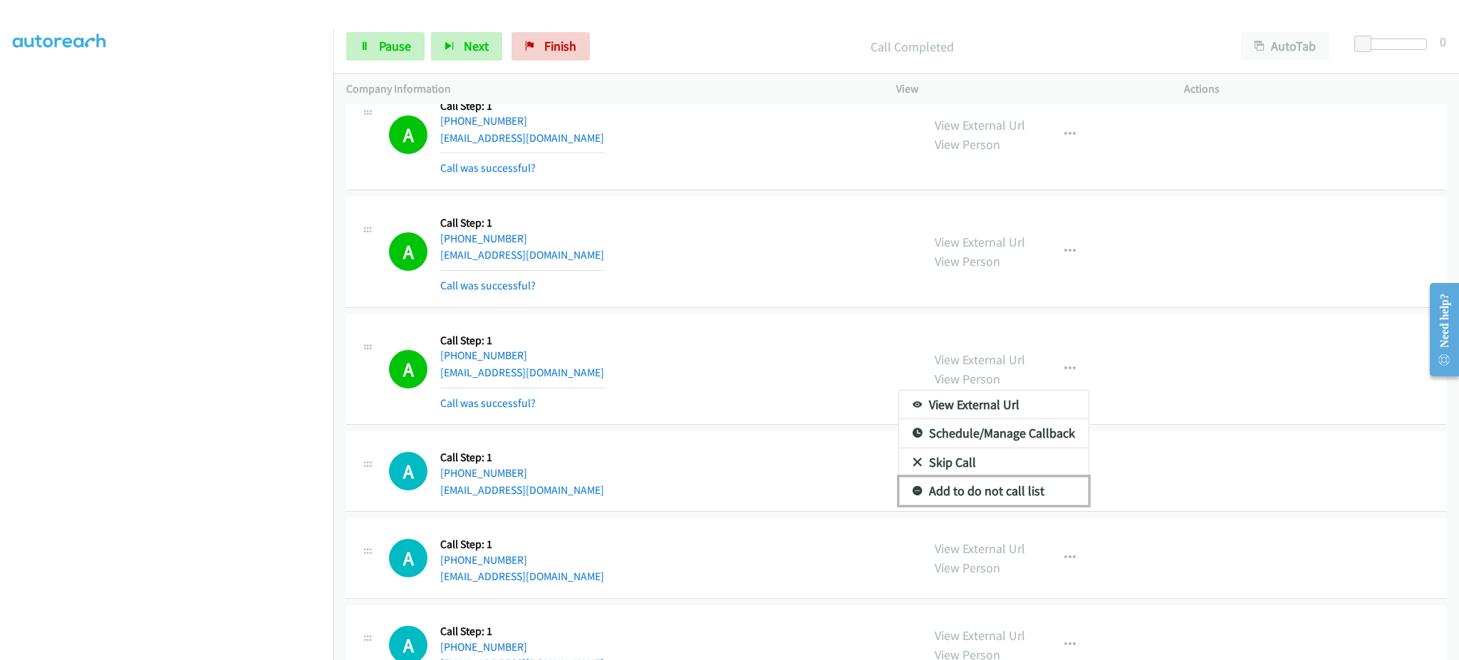
click at [1024, 505] on link "Add to do not call list" at bounding box center [993, 491] width 189 height 28
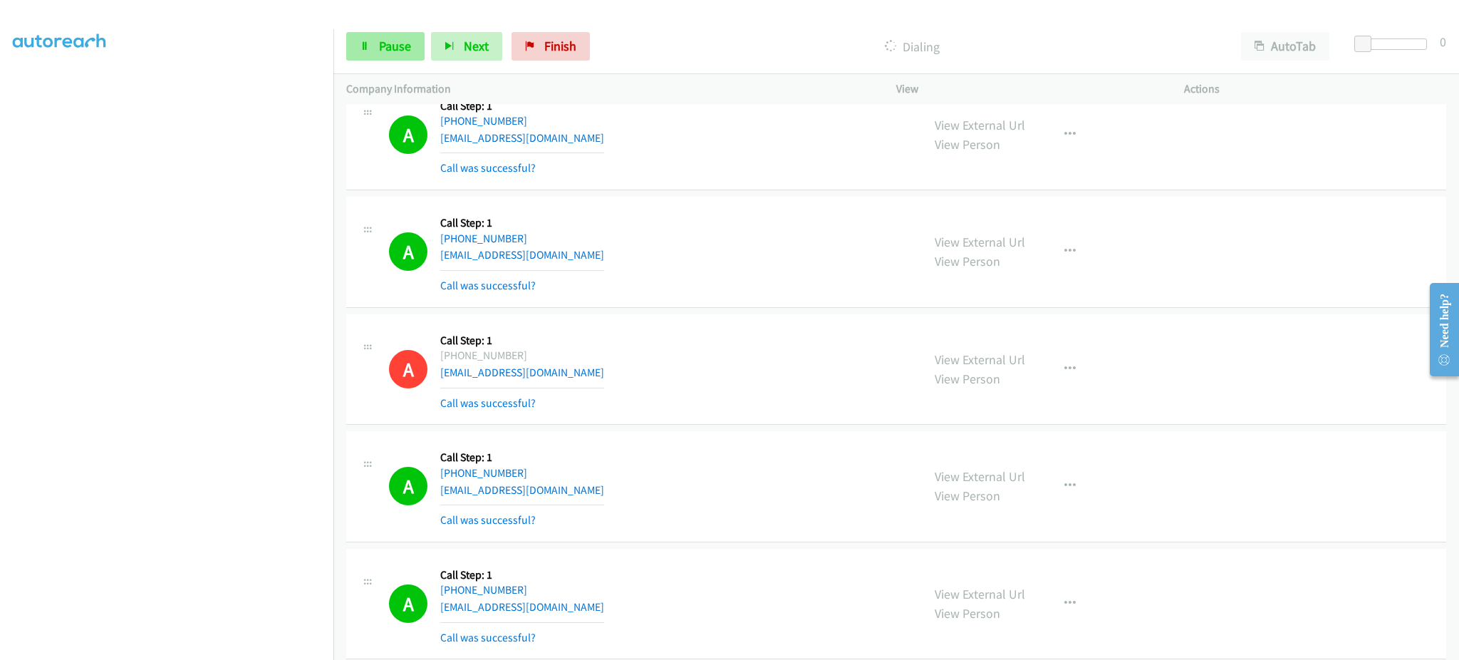
click at [365, 61] on div "Start Calls Pause Next Finish Dialing AutoTab AutoTab 0" at bounding box center [895, 46] width 1125 height 55
click at [375, 51] on link "Pause" at bounding box center [385, 46] width 78 height 28
click at [389, 52] on span "Start Calls" at bounding box center [407, 46] width 56 height 16
click at [373, 37] on link "Pause" at bounding box center [385, 46] width 78 height 28
click at [417, 40] on span "Start Calls" at bounding box center [407, 46] width 56 height 16
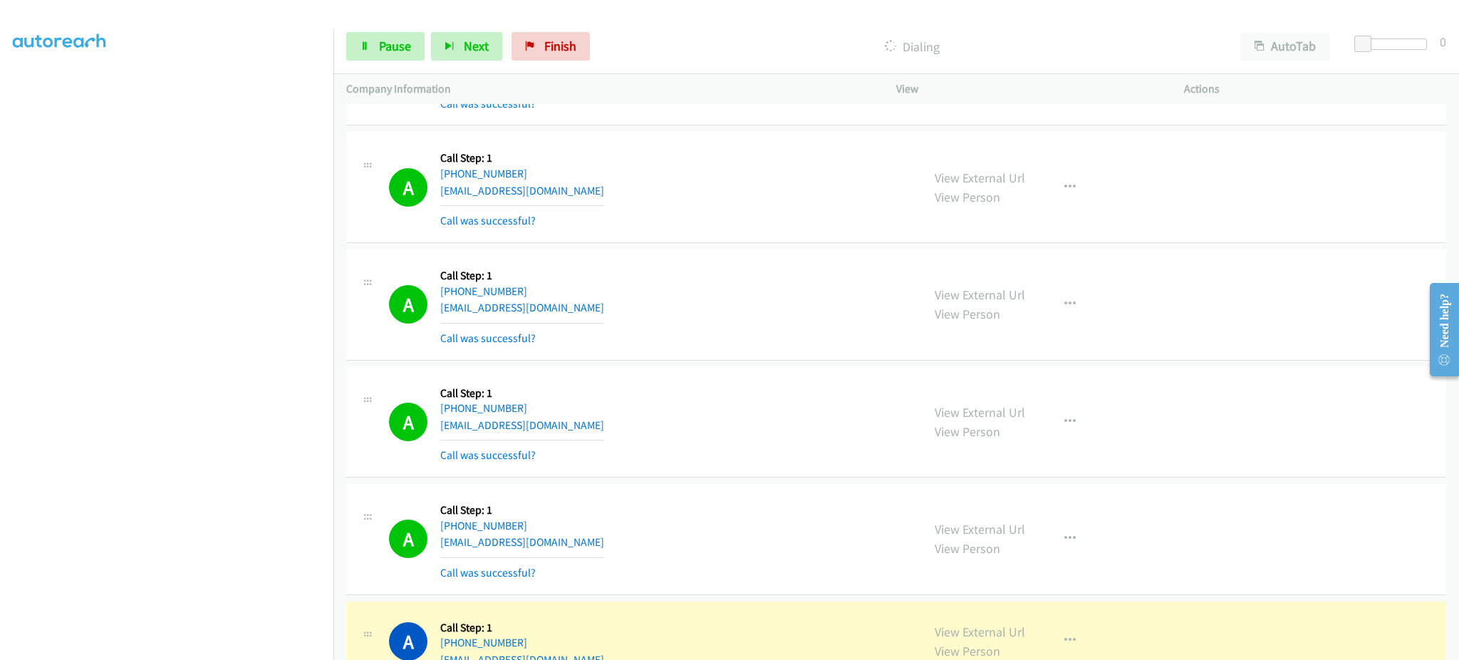
scroll to position [8458, 0]
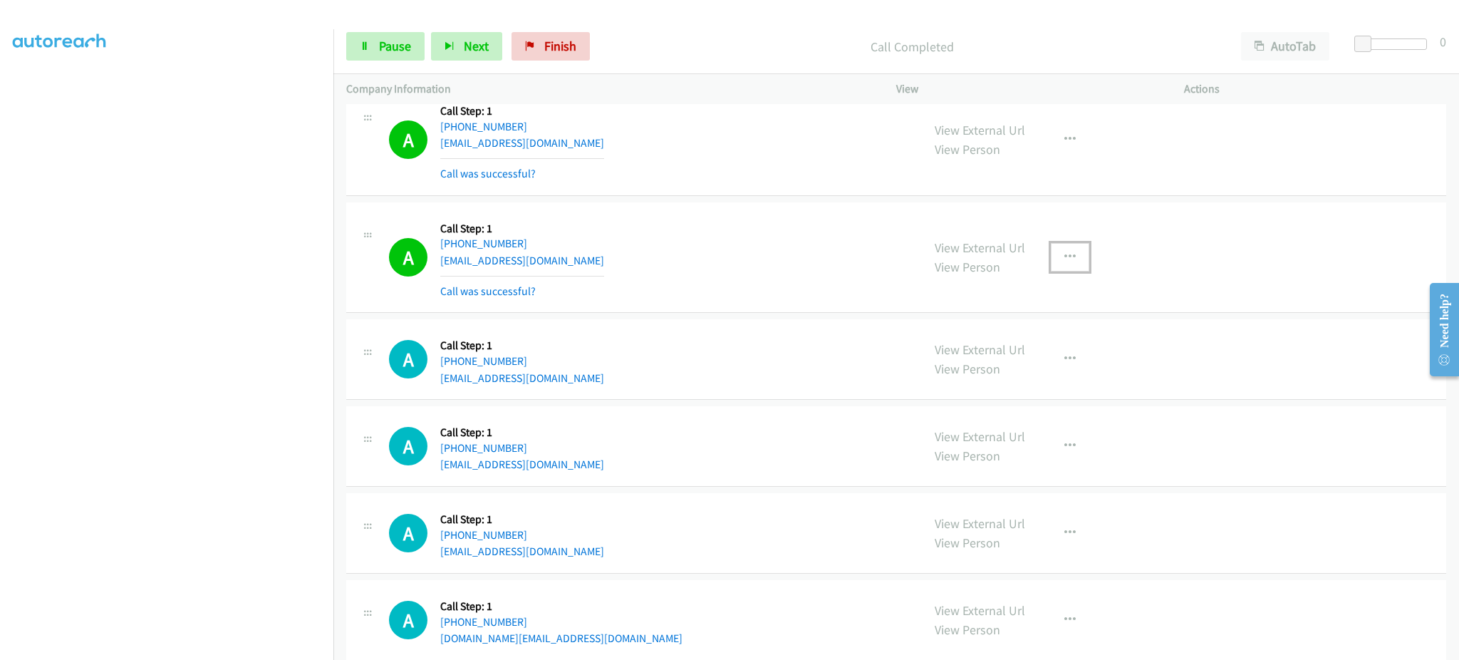
click at [1061, 267] on button "button" at bounding box center [1070, 257] width 38 height 28
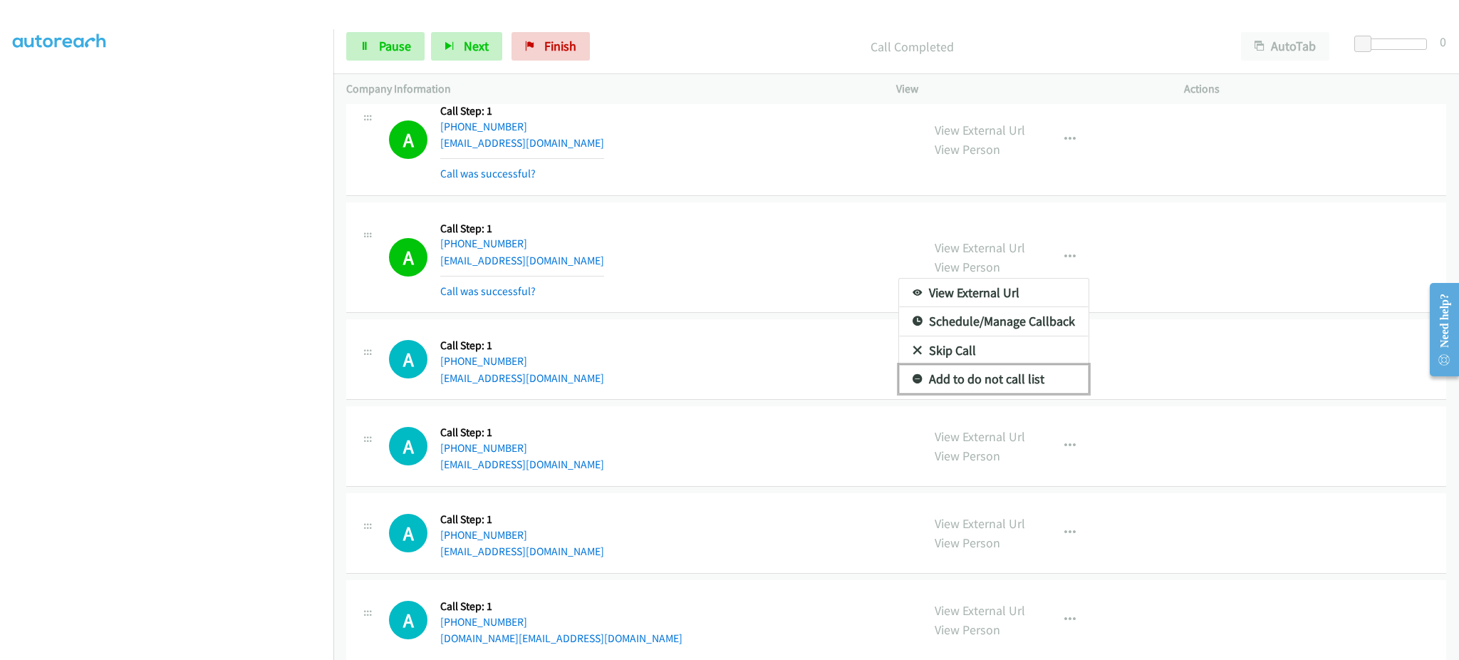
click at [1011, 386] on link "Add to do not call list" at bounding box center [993, 379] width 189 height 28
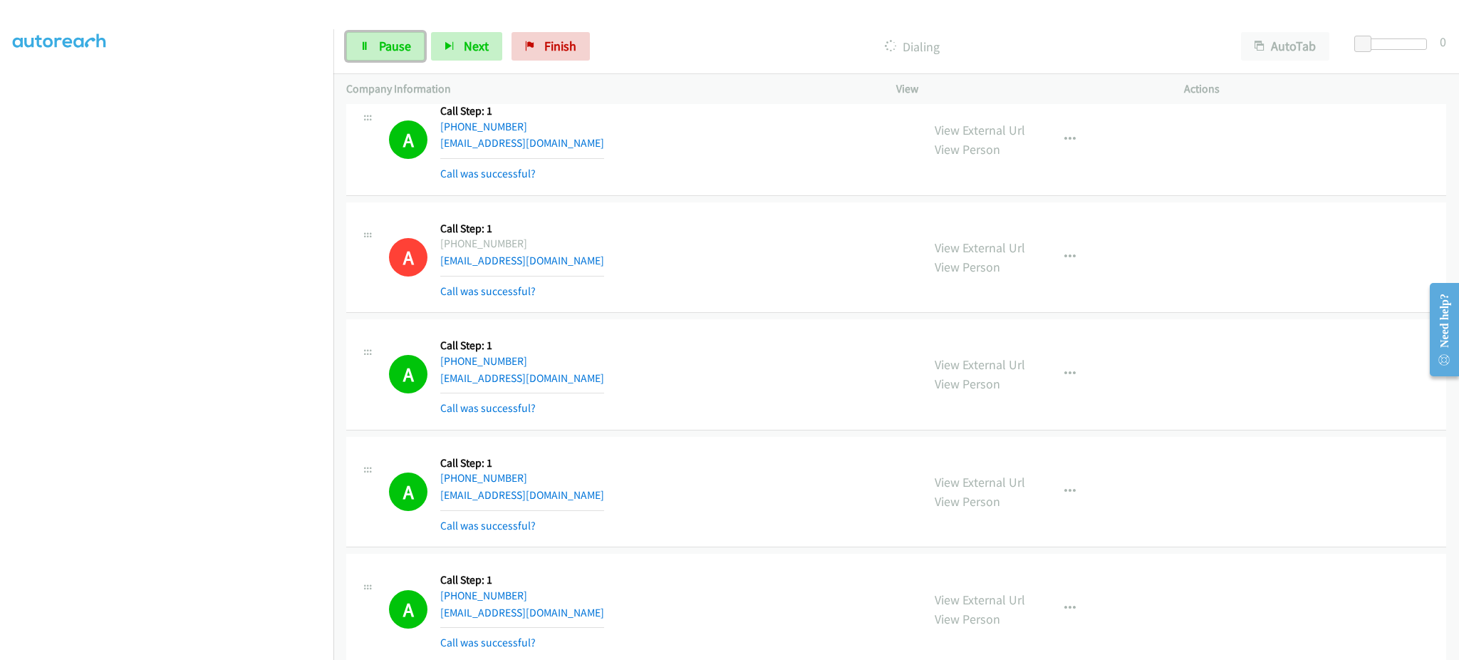
drag, startPoint x: 400, startPoint y: 53, endPoint x: 357, endPoint y: 115, distance: 75.1
click at [400, 53] on span "Pause" at bounding box center [395, 46] width 32 height 16
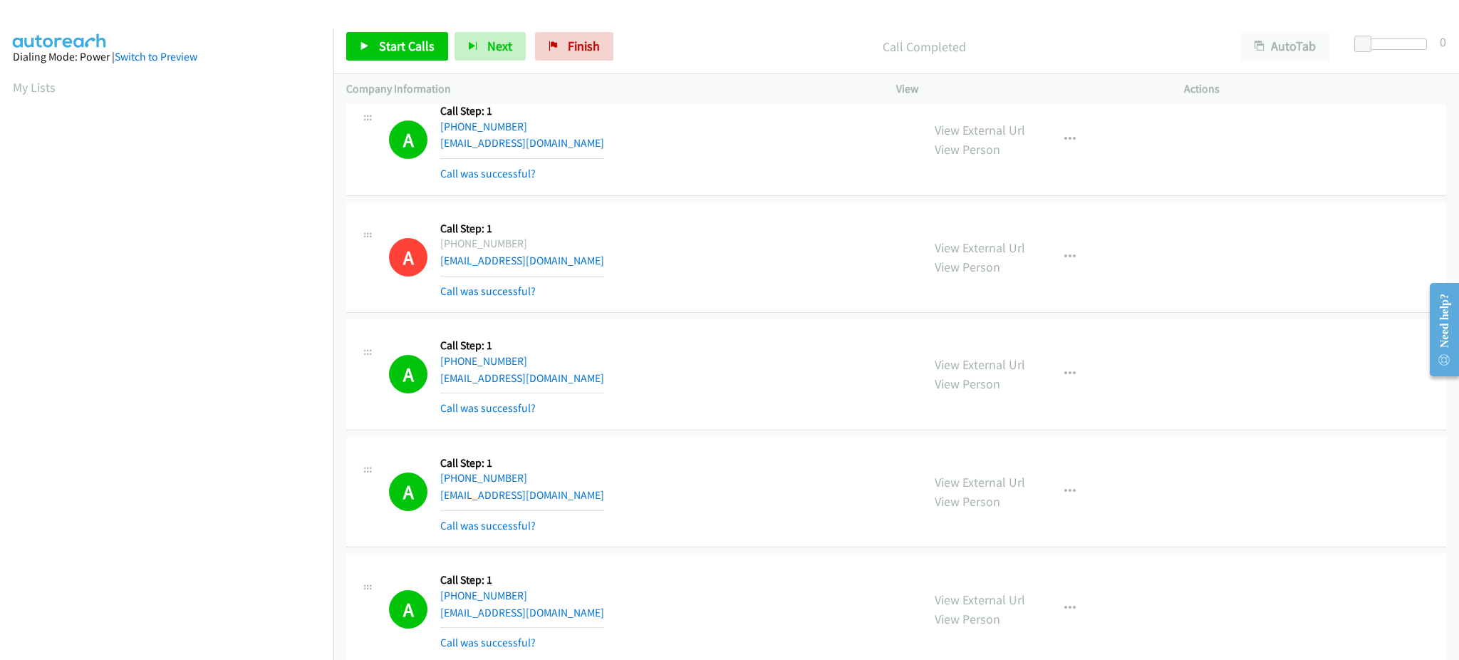
click at [29, 91] on link "My Lists" at bounding box center [34, 87] width 43 height 16
